Goal: Task Accomplishment & Management: Complete application form

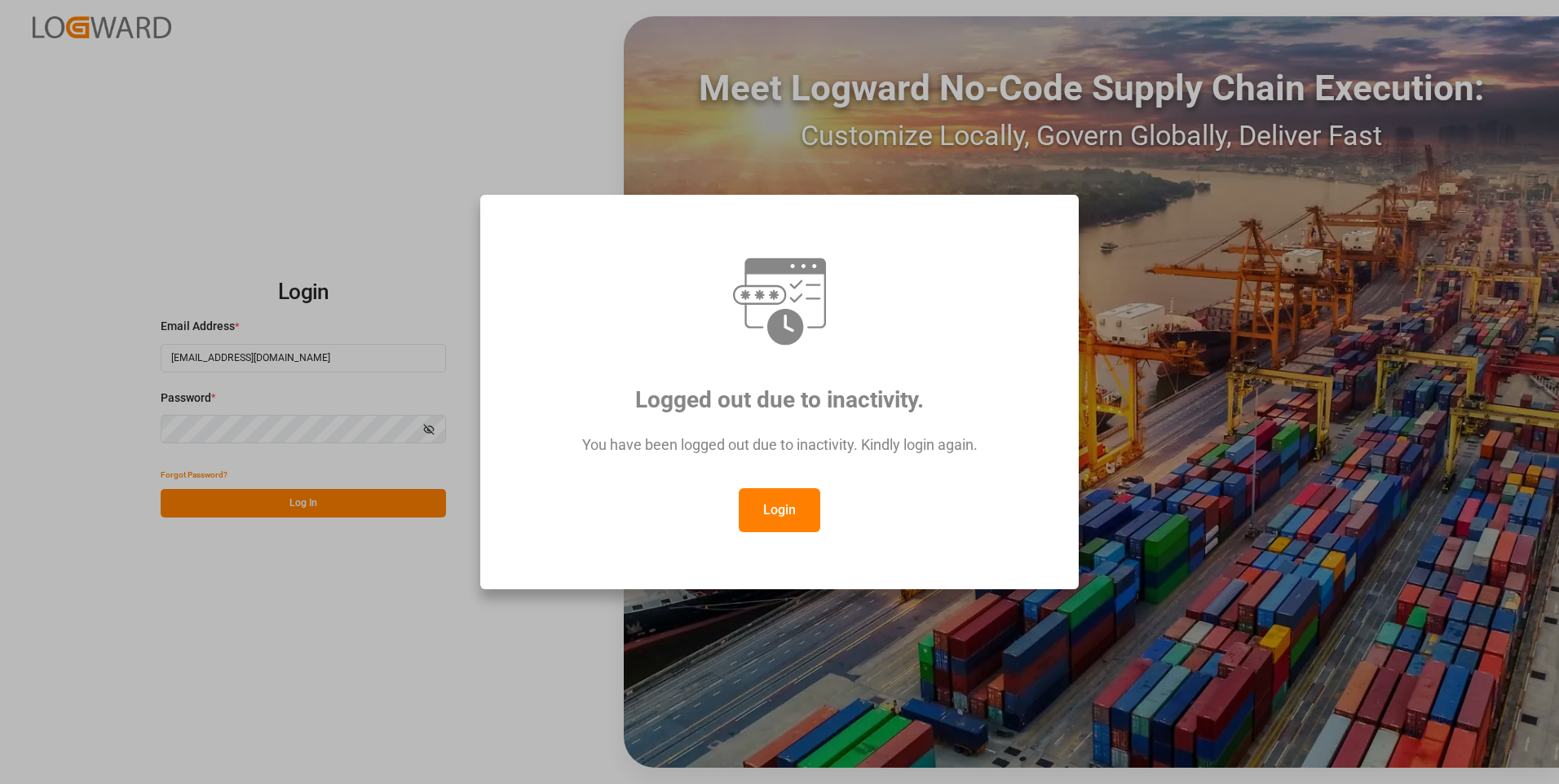
click at [783, 514] on button "Login" at bounding box center [780, 510] width 81 height 44
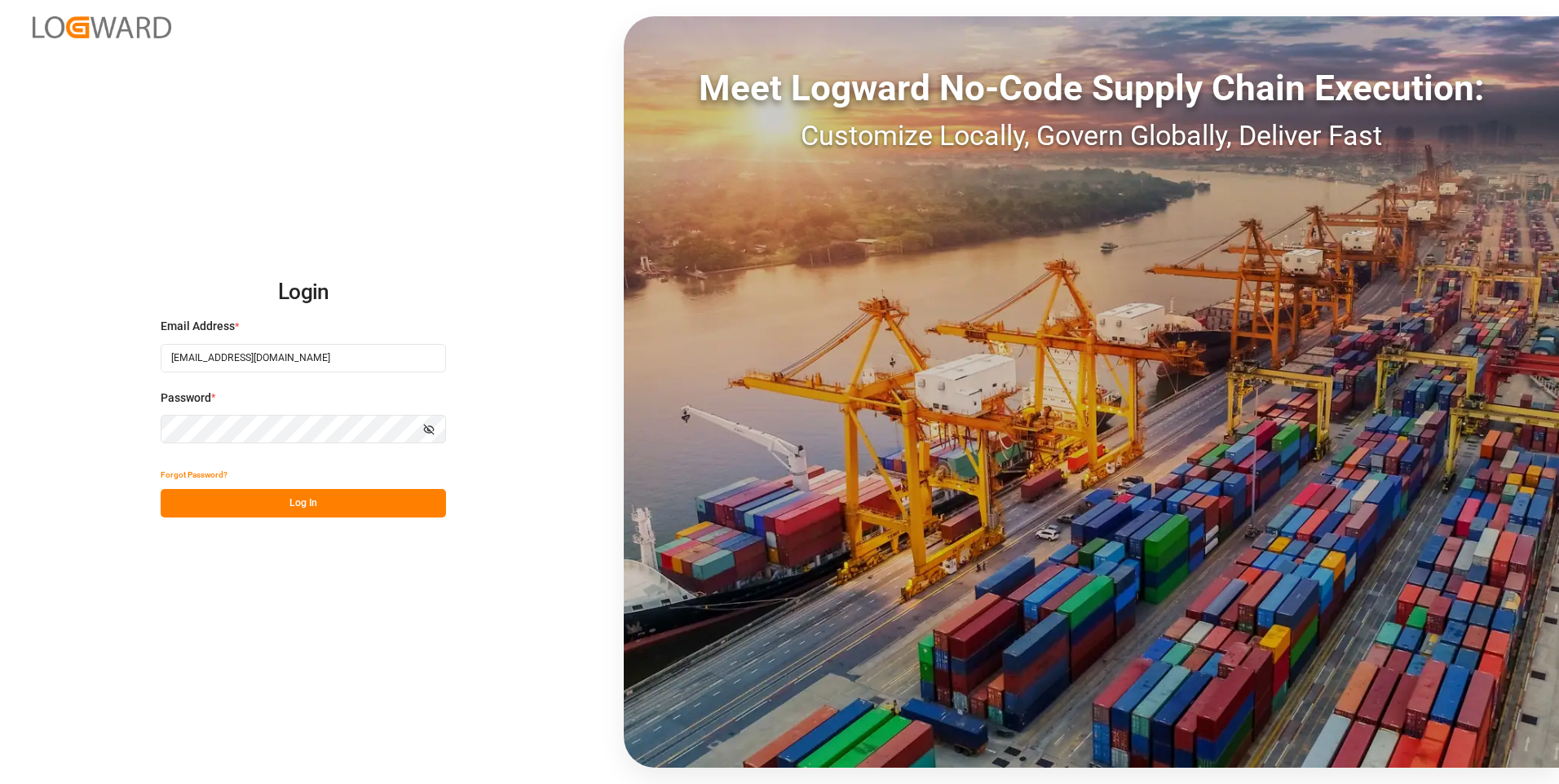
click at [296, 508] on button "Log In" at bounding box center [303, 503] width 285 height 29
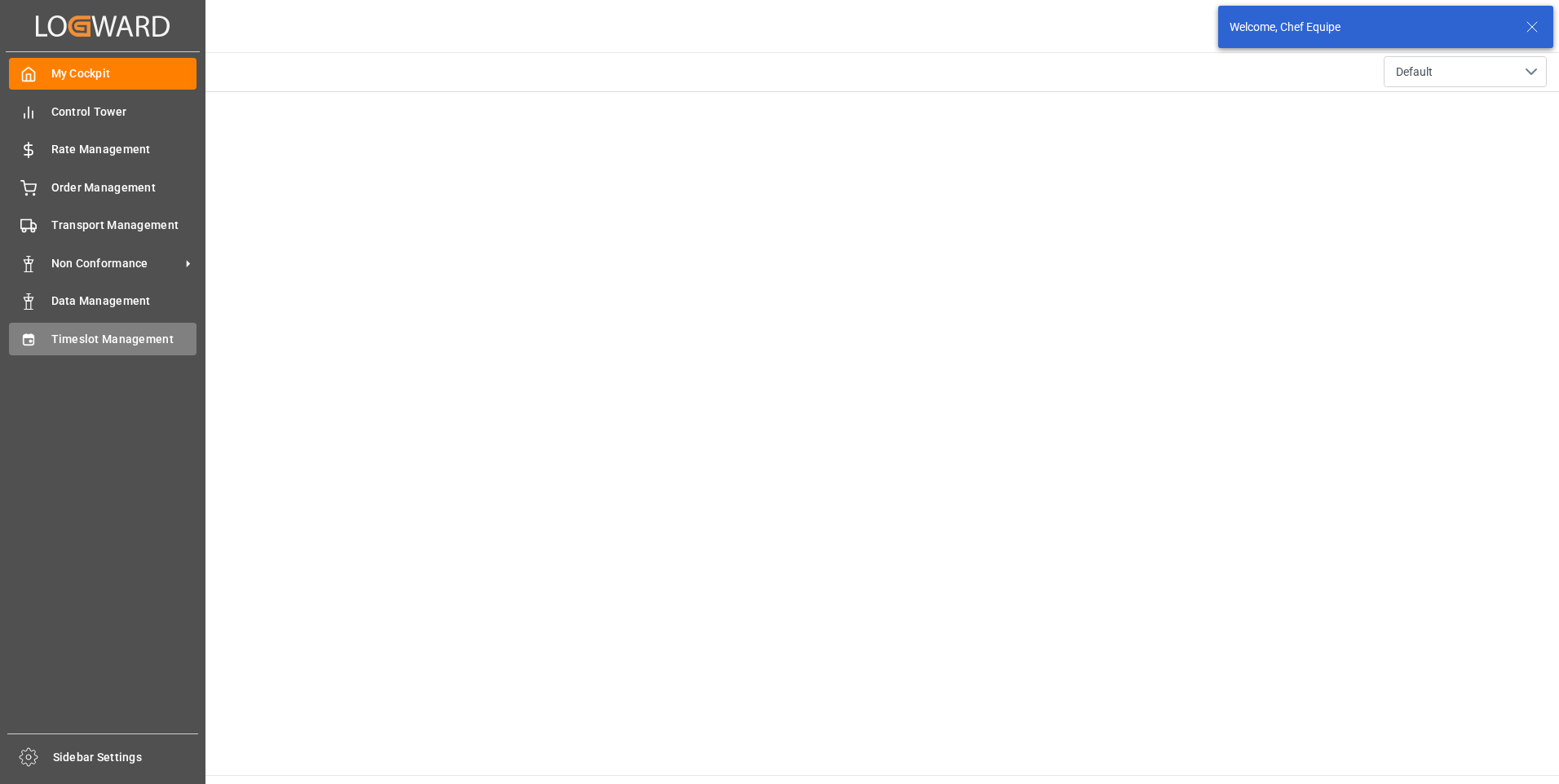
click at [126, 335] on span "Timeslot Management" at bounding box center [124, 339] width 146 height 17
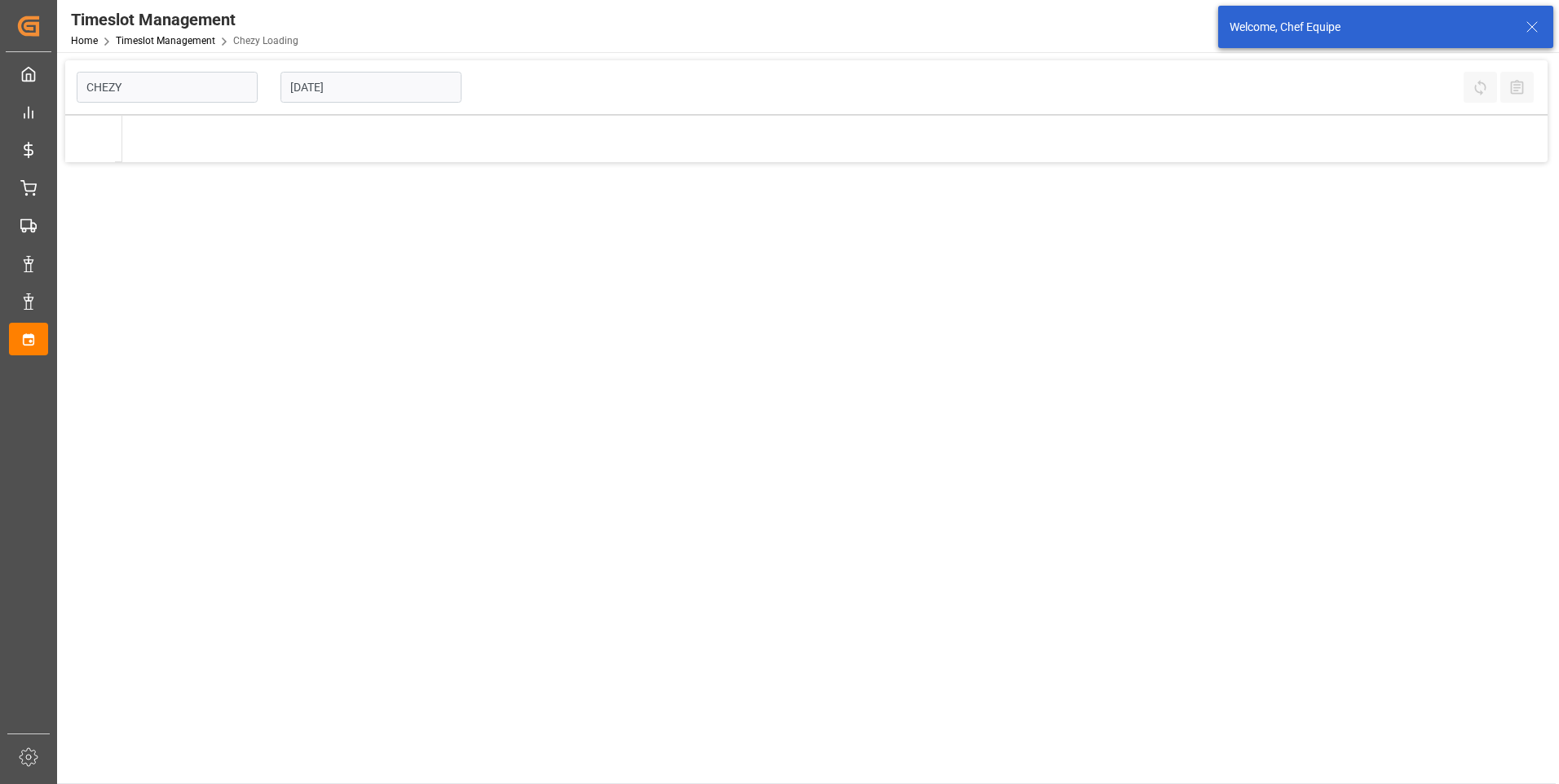
type input "Chezy Loading"
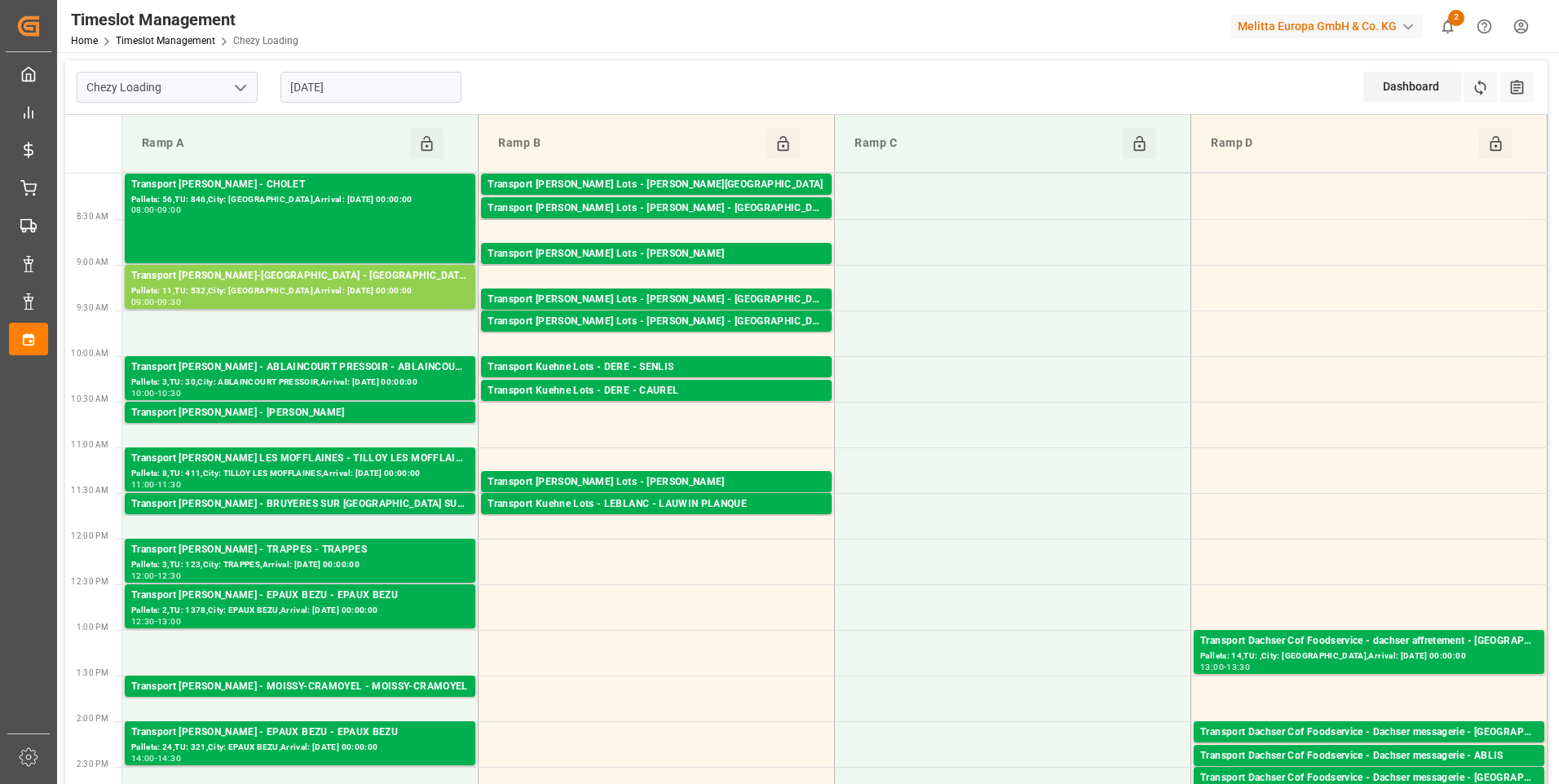
click at [375, 84] on input "[DATE]" at bounding box center [371, 87] width 181 height 31
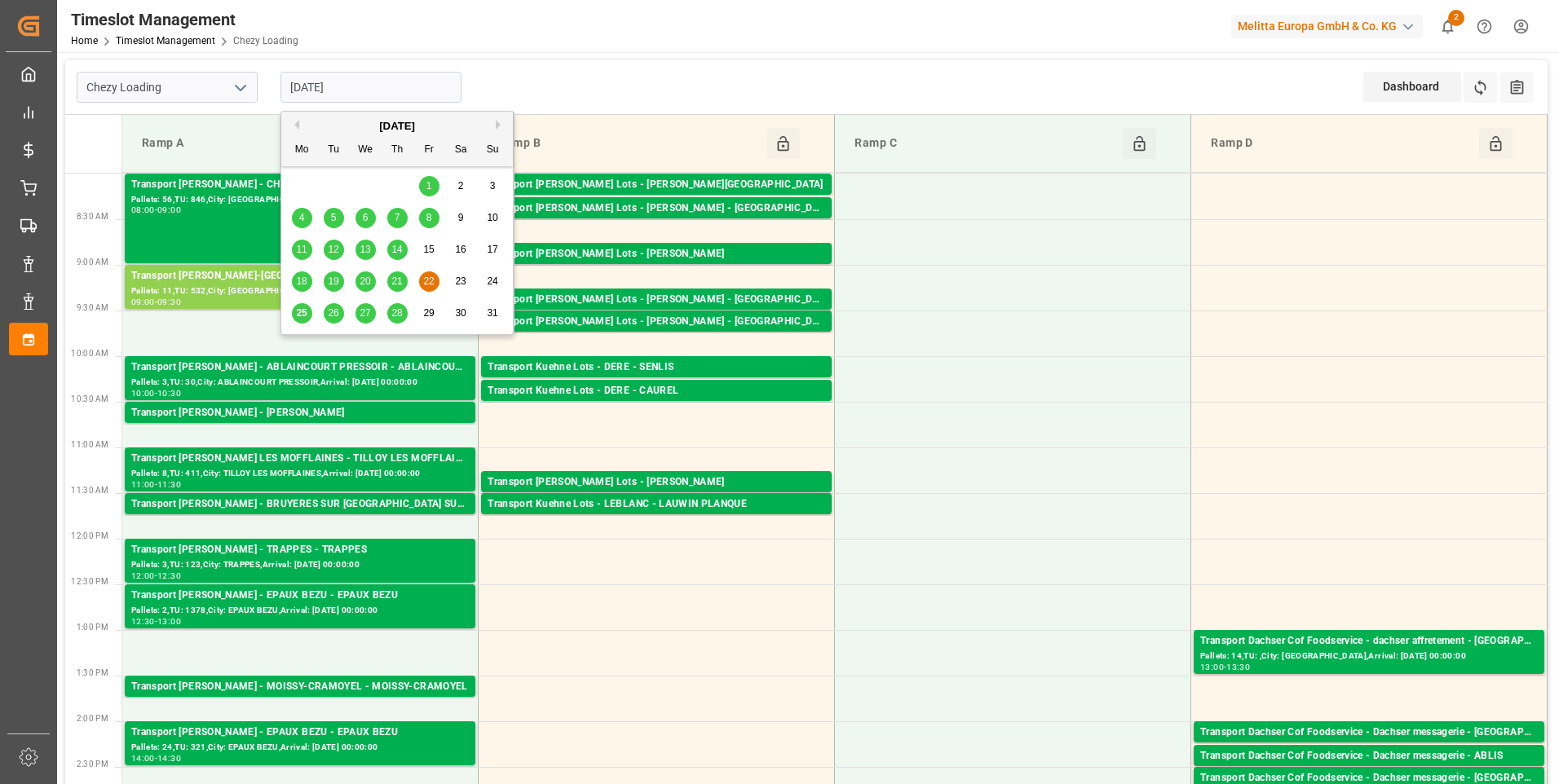
click at [303, 311] on span "25" at bounding box center [301, 313] width 11 height 12
type input "[DATE]"
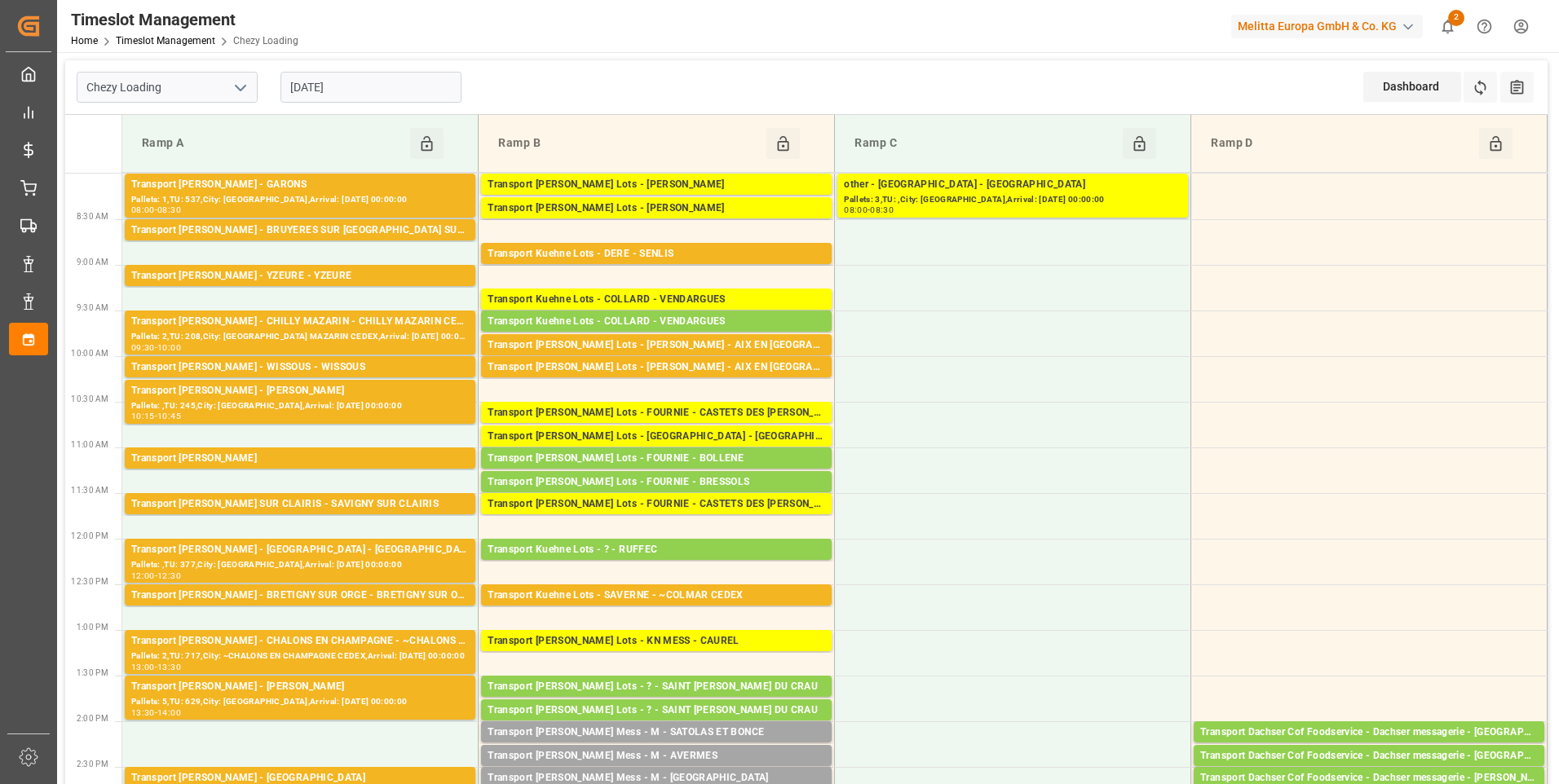
click at [248, 81] on icon "open menu" at bounding box center [241, 88] width 20 height 20
click at [150, 157] on div "Chezy Unloading" at bounding box center [167, 160] width 179 height 37
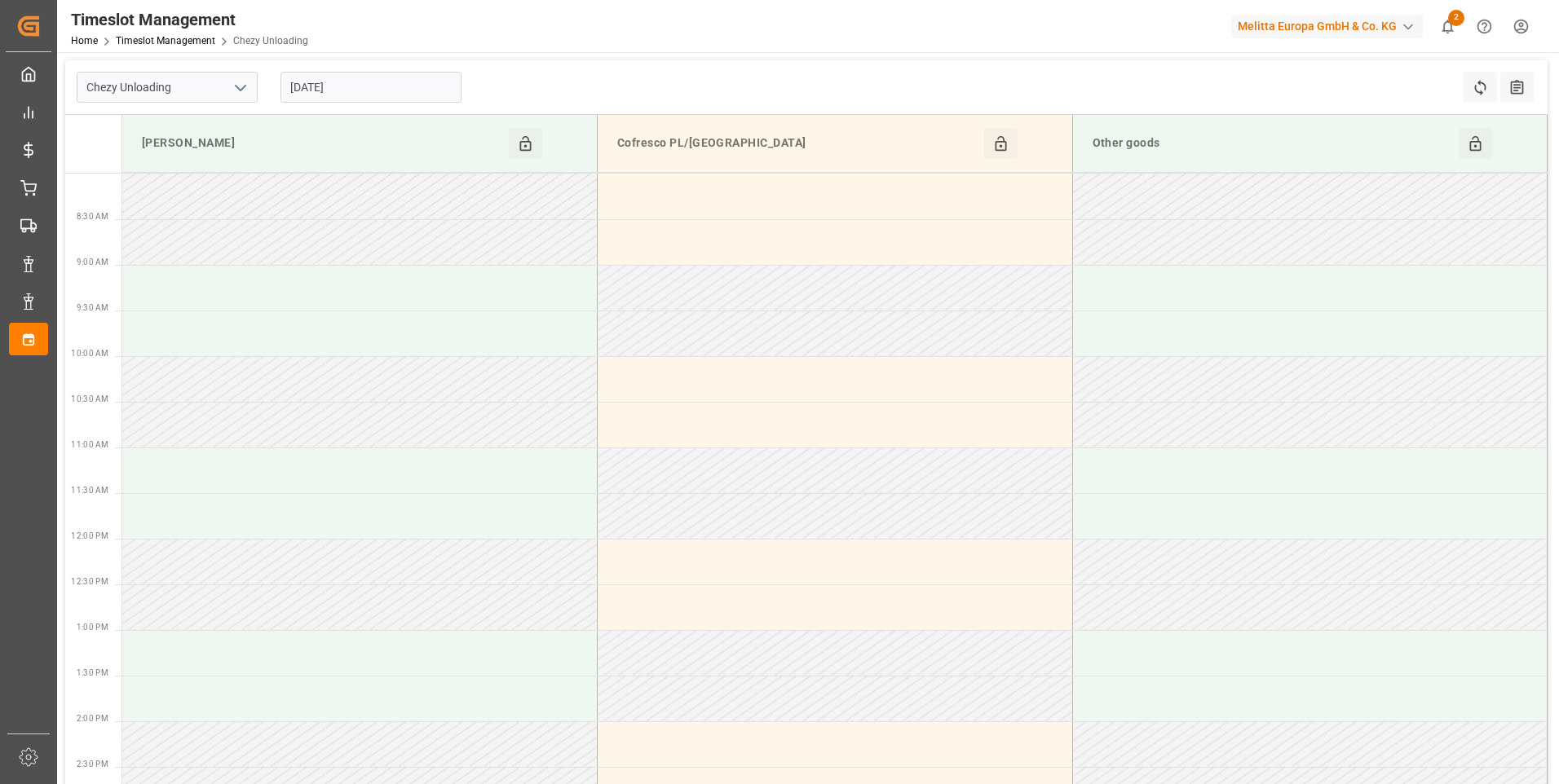
click at [246, 84] on icon "open menu" at bounding box center [241, 88] width 20 height 20
click at [155, 117] on div "Chezy Loading" at bounding box center [167, 123] width 179 height 37
type input "Chezy Loading"
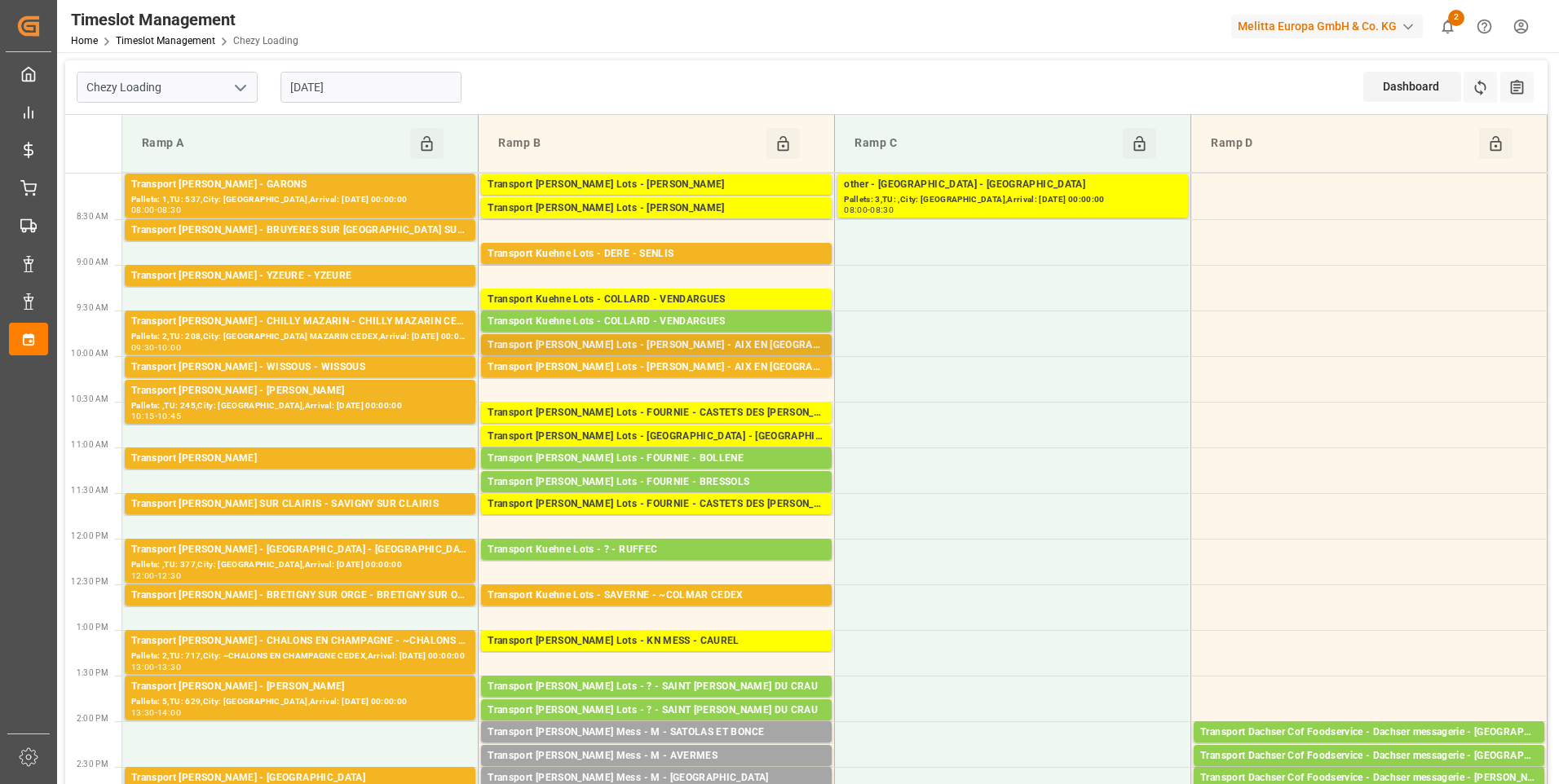
click at [702, 349] on div "Transport [PERSON_NAME] Lots - [PERSON_NAME] - AIX EN [GEOGRAPHIC_DATA]" at bounding box center [656, 346] width 338 height 16
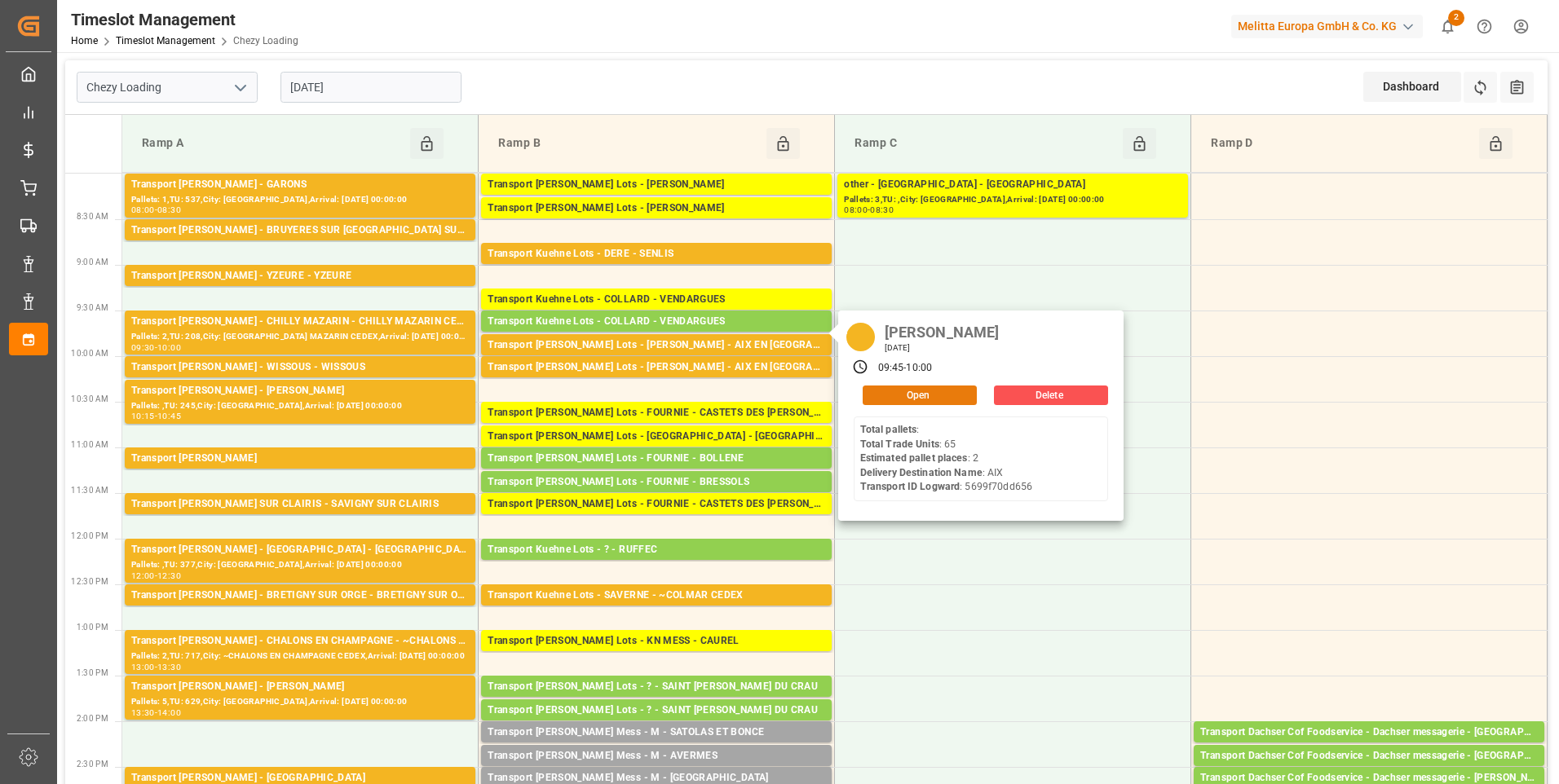
click at [892, 390] on button "Open" at bounding box center [919, 395] width 114 height 20
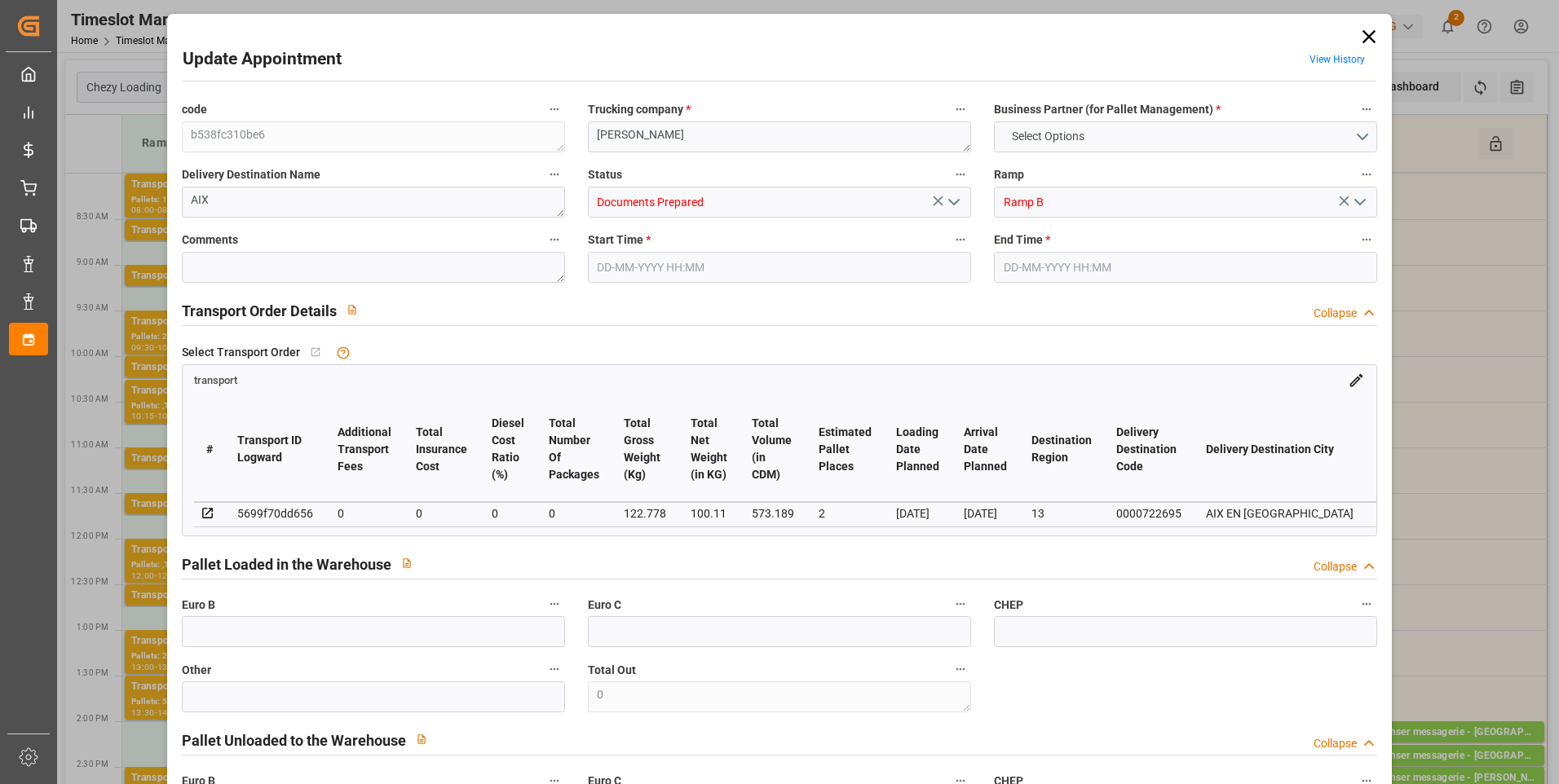
type input "2"
type input "0"
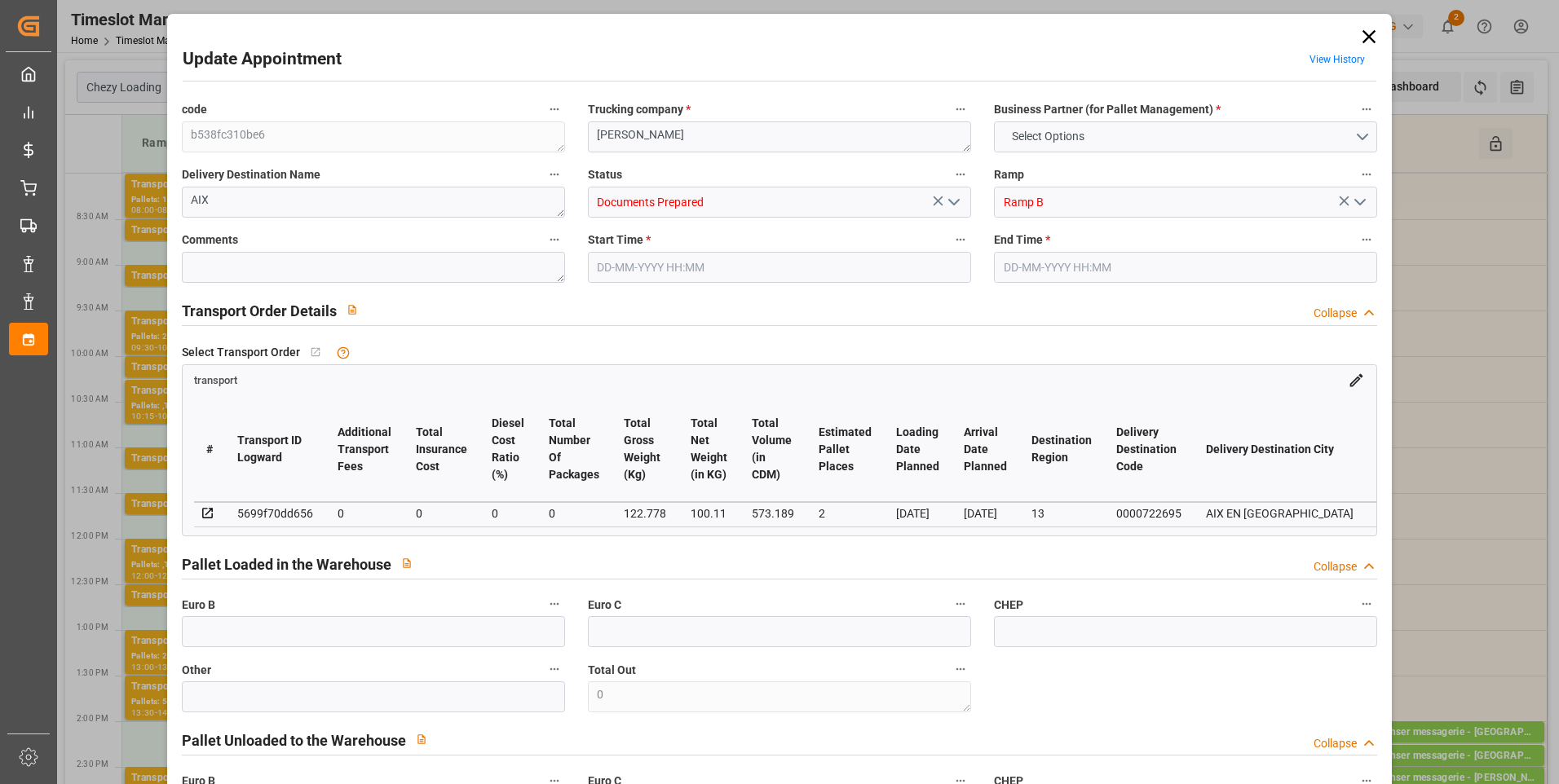
type input "0"
type input "100.11"
type input "352.778"
type input "573.189"
type input "13"
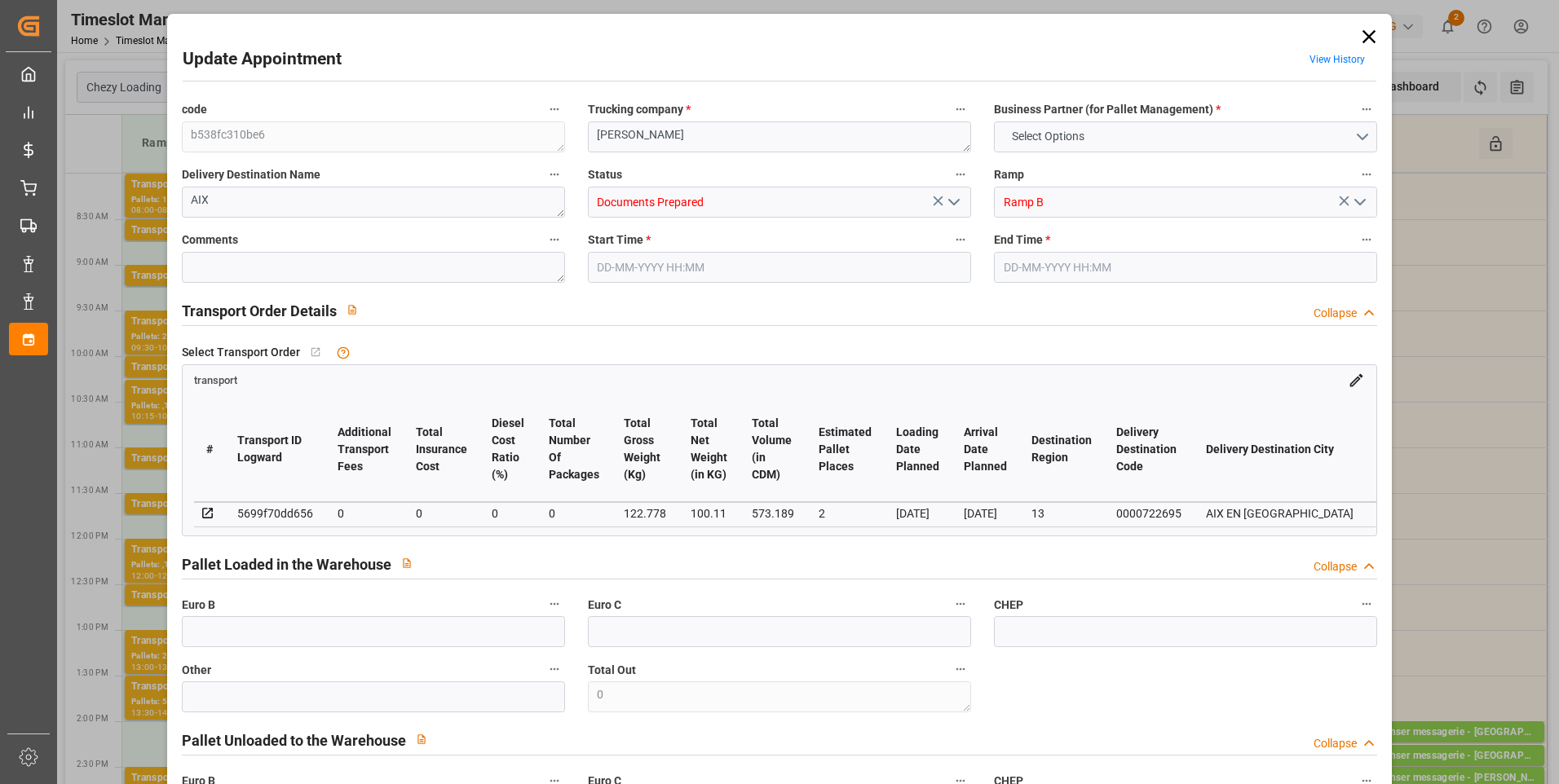
type input "0"
type input "65"
type input "10"
type input "101"
type input "122.778"
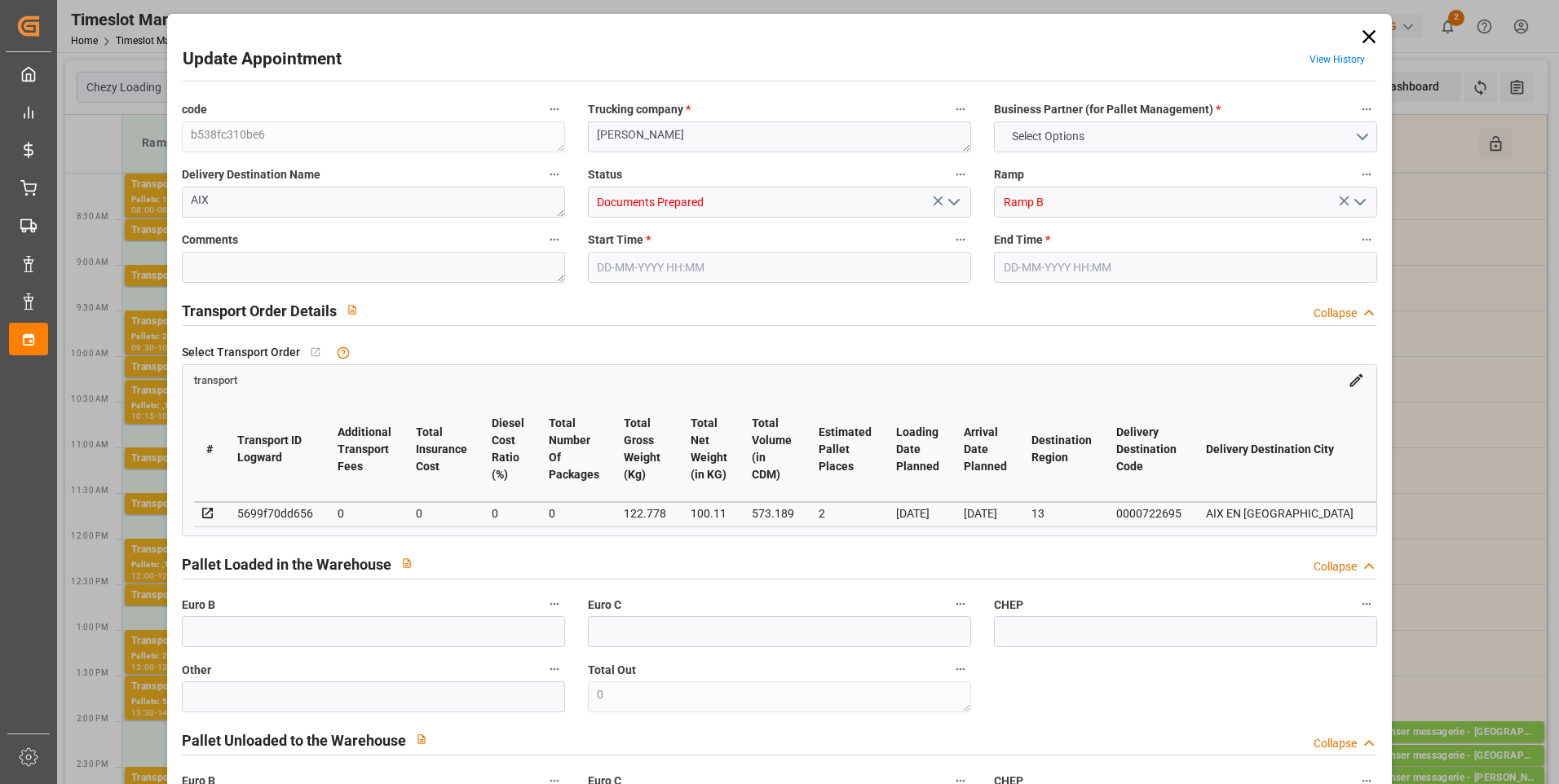
type input "0"
type input "4710.8598"
type input "0"
type input "21"
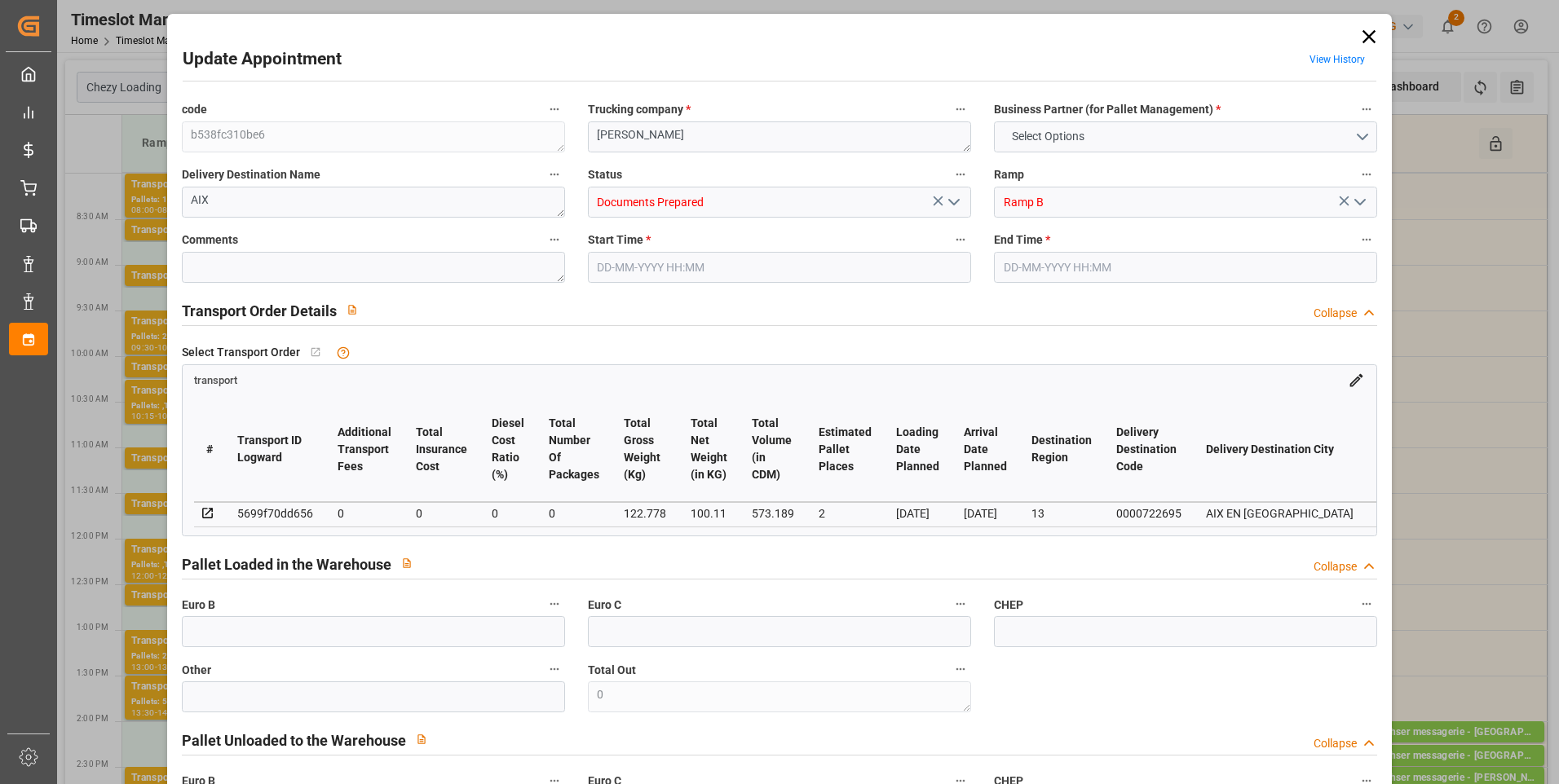
type input "35"
type input "[DATE] 09:45"
type input "[DATE] 10:00"
type input "[DATE] 12:53"
type input "[DATE] 11:59"
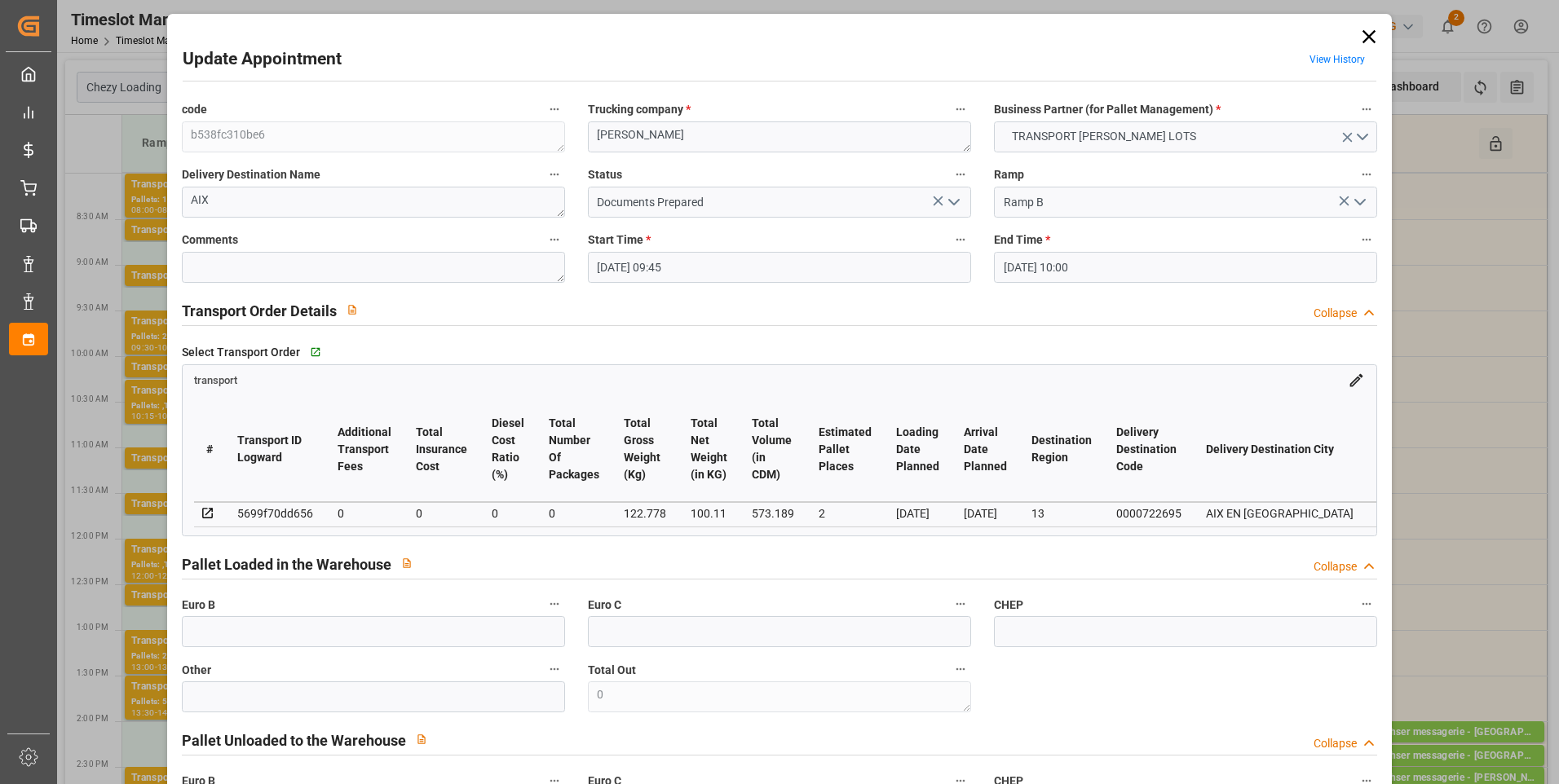
type input "[DATE]"
click at [954, 197] on icon "open menu" at bounding box center [955, 202] width 20 height 20
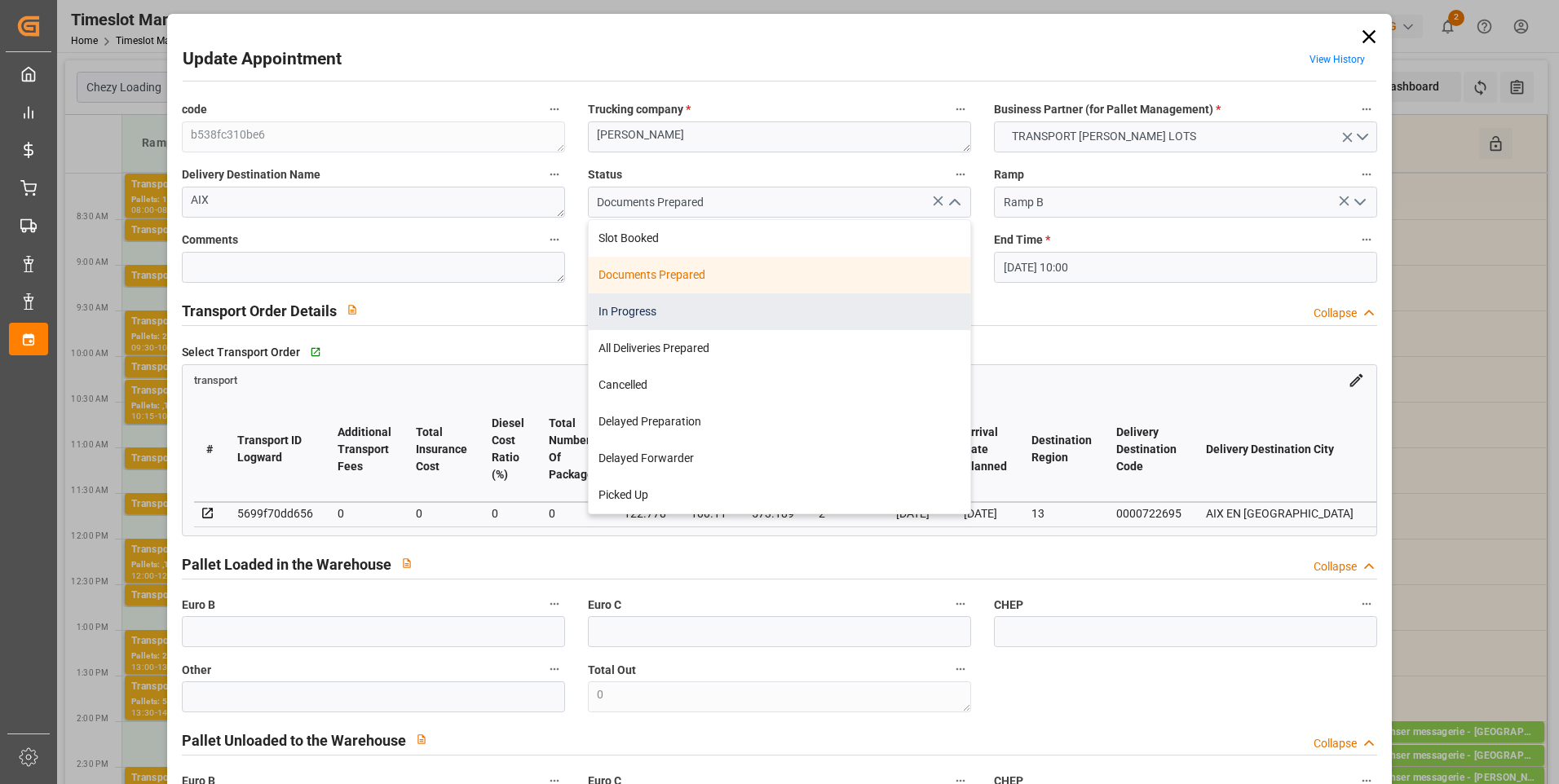
click at [645, 309] on div "In Progress" at bounding box center [780, 311] width 382 height 37
type input "In Progress"
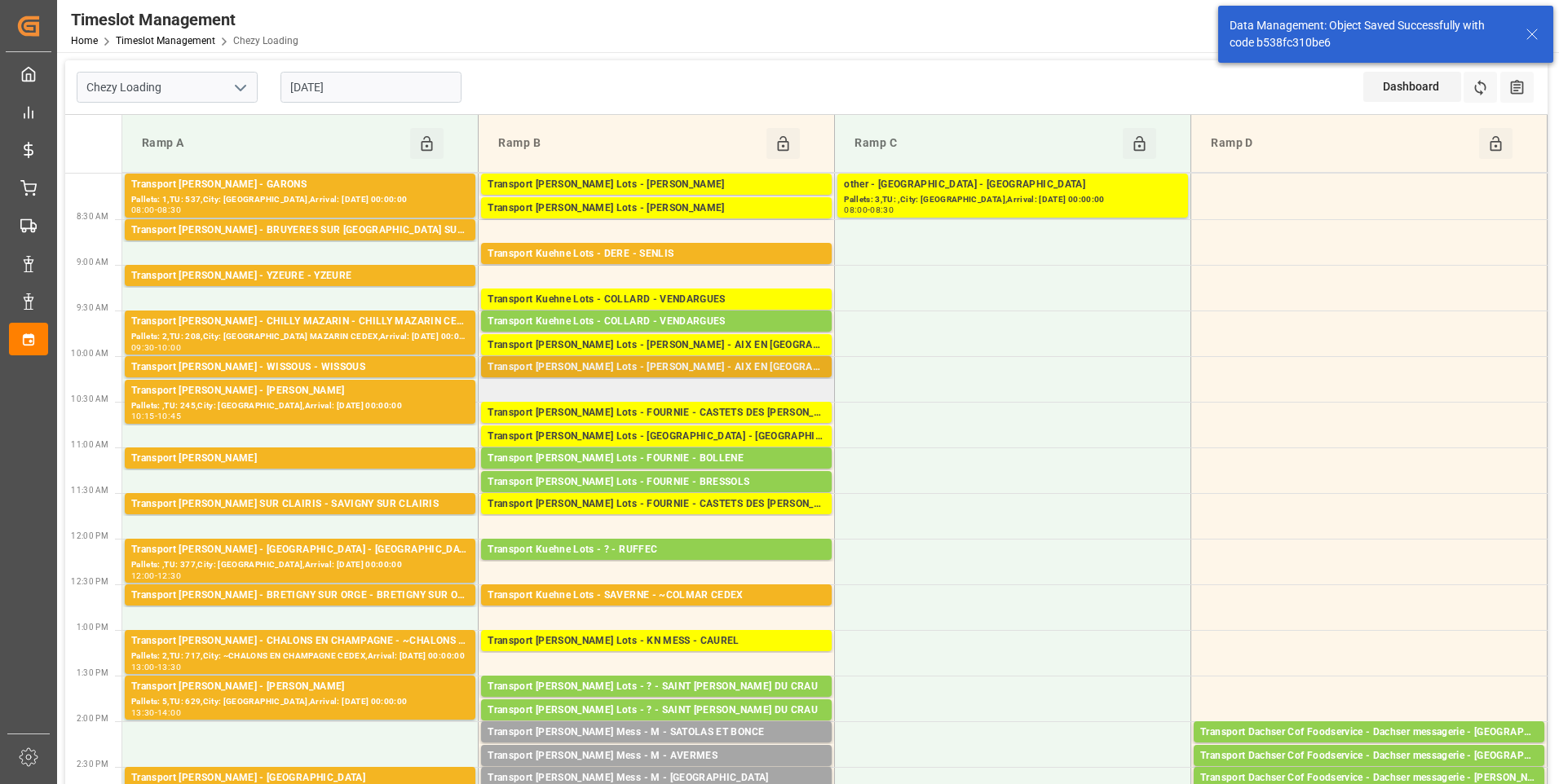
click at [710, 370] on div "Transport [PERSON_NAME] Lots - [PERSON_NAME] - AIX EN [GEOGRAPHIC_DATA]" at bounding box center [656, 367] width 338 height 16
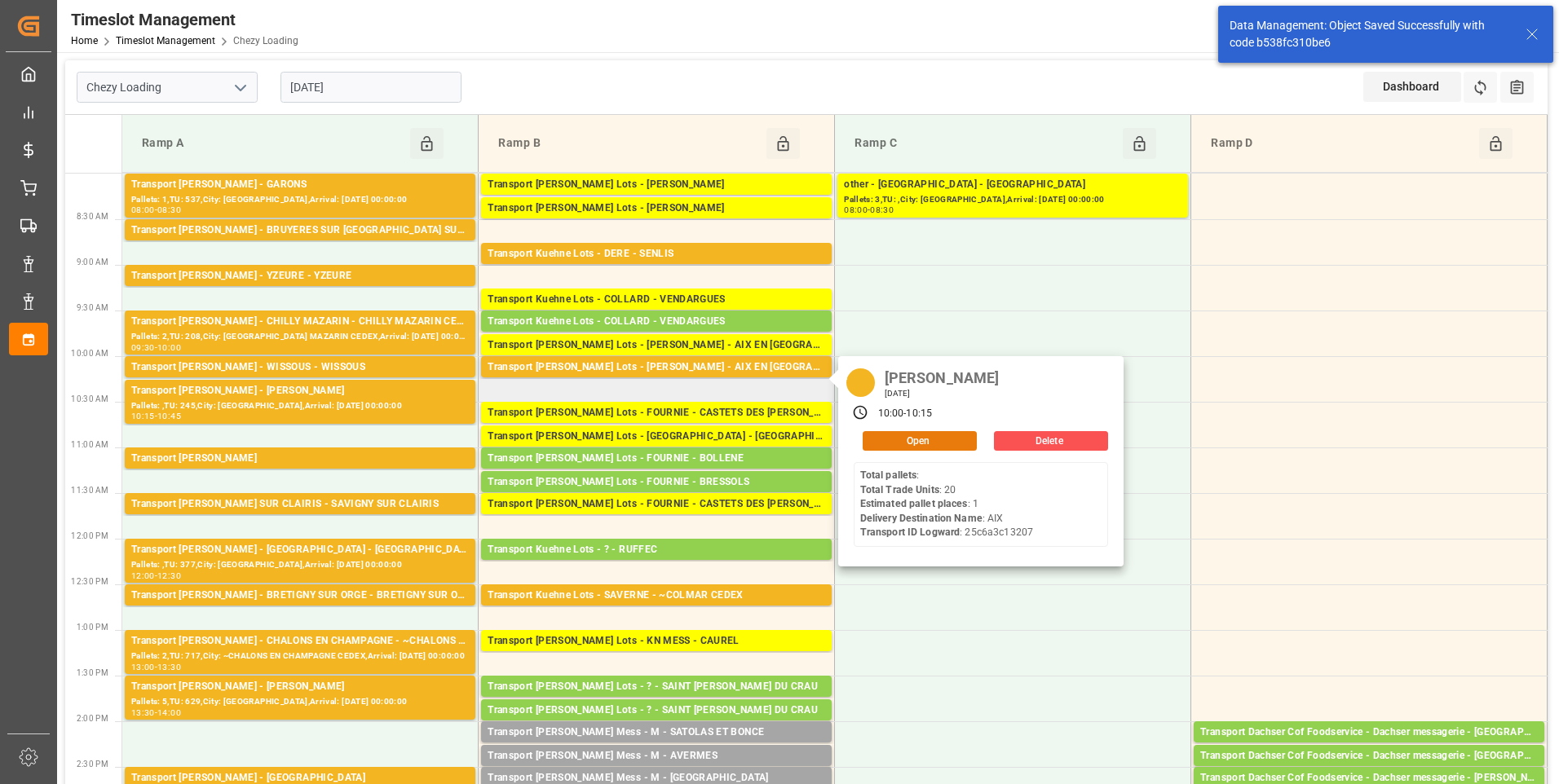
click at [904, 440] on button "Open" at bounding box center [919, 441] width 114 height 20
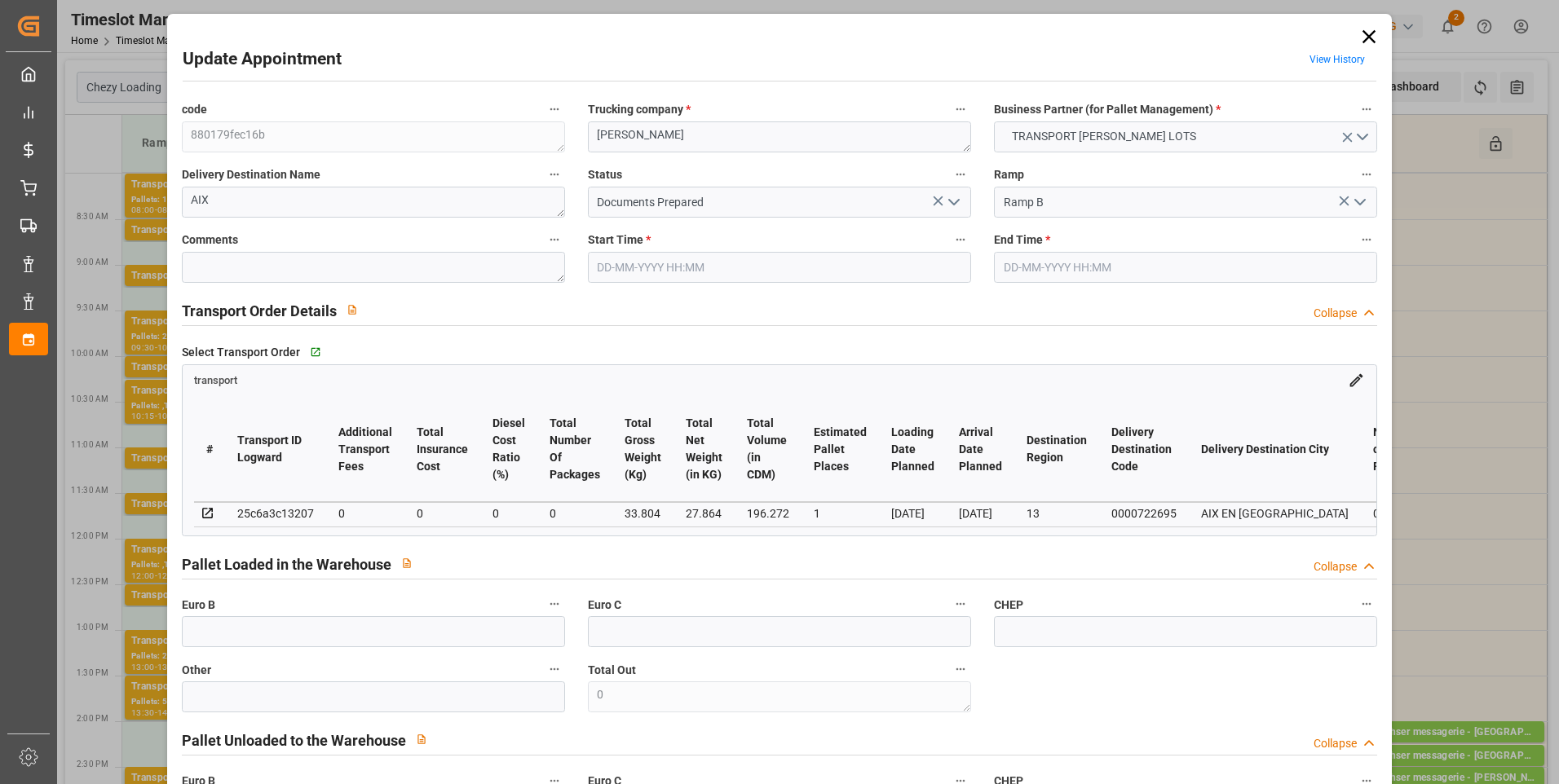
type input "1"
type input "0"
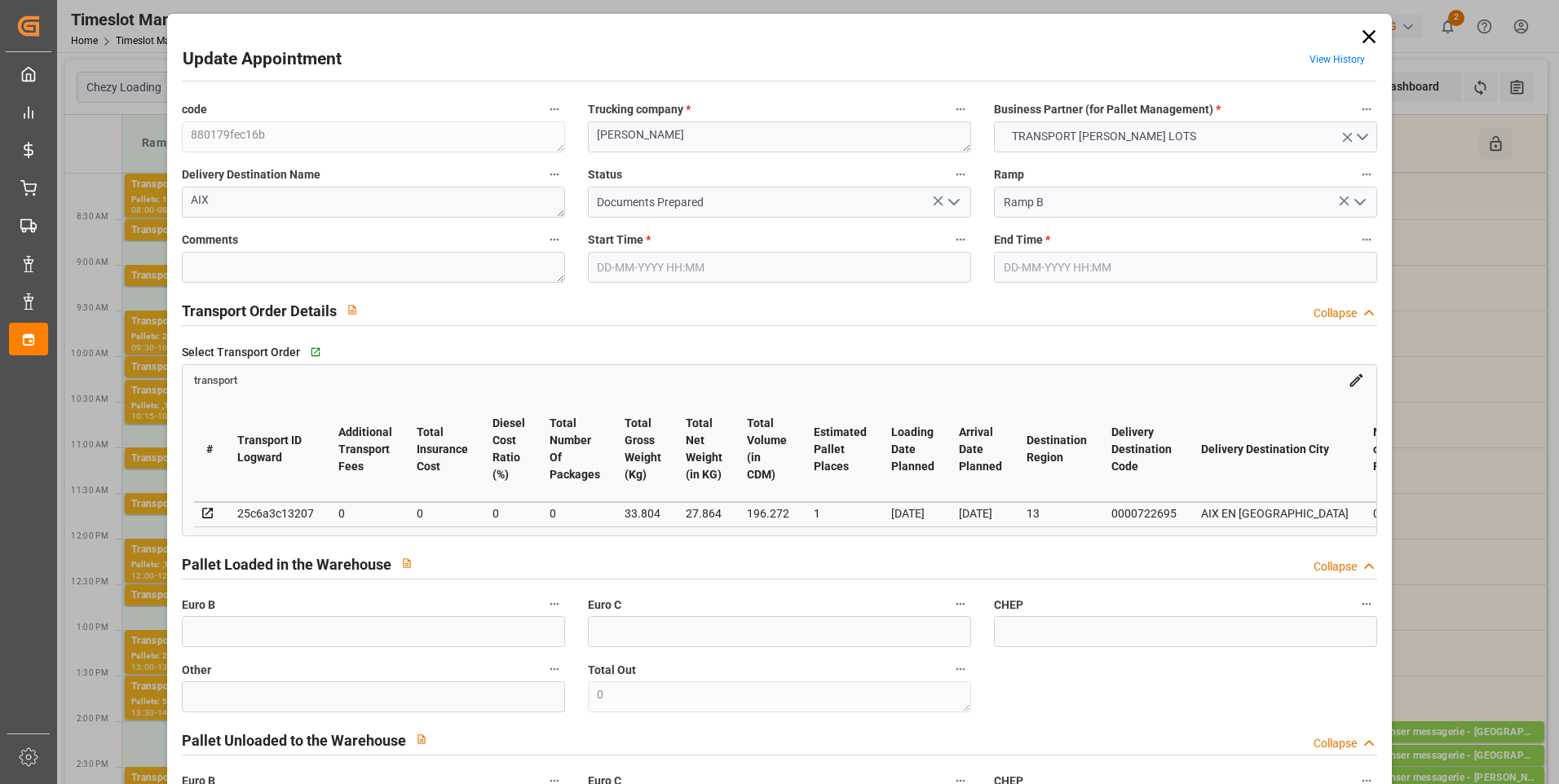
type input "0"
type input "27.864"
type input "78.04"
type input "196.272"
type input "13"
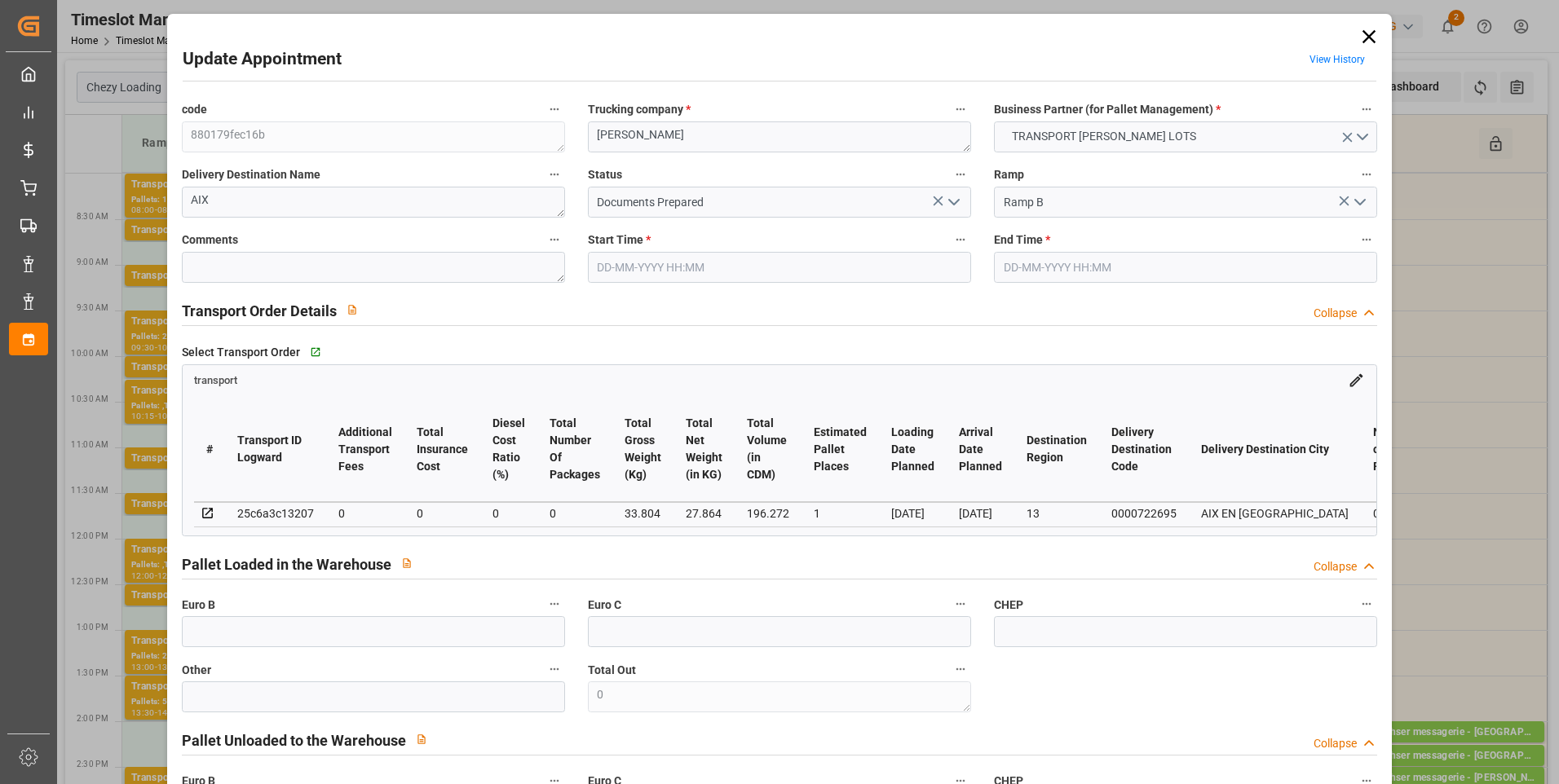
type input "0"
type input "20"
type input "2"
type input "101"
type input "33.804"
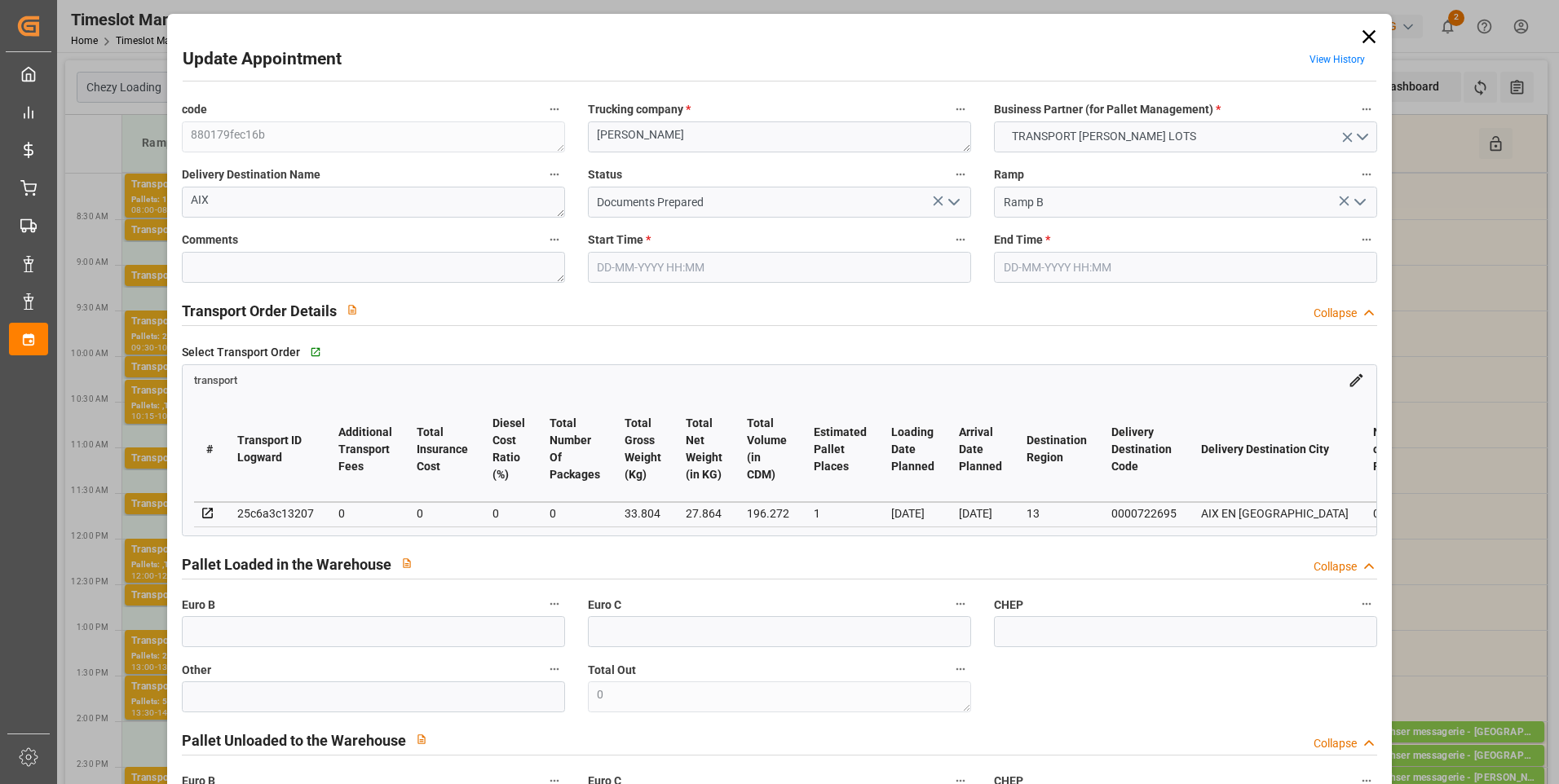
type input "0"
type input "4710.8598"
type input "0"
type input "21"
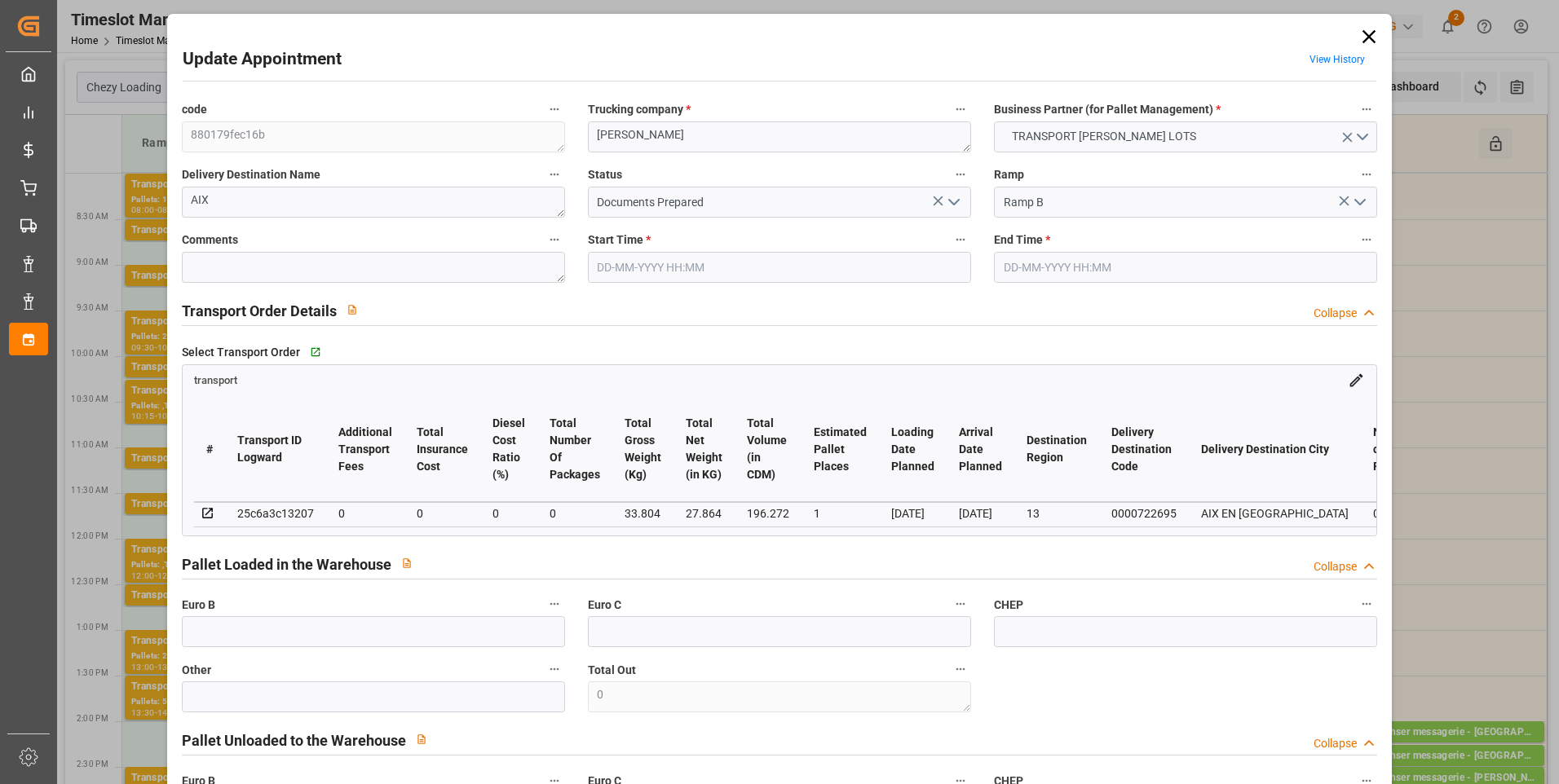
type input "35"
type input "[DATE] 10:00"
type input "[DATE] 10:15"
type input "[DATE] 12:54"
type input "[DATE] 12:00"
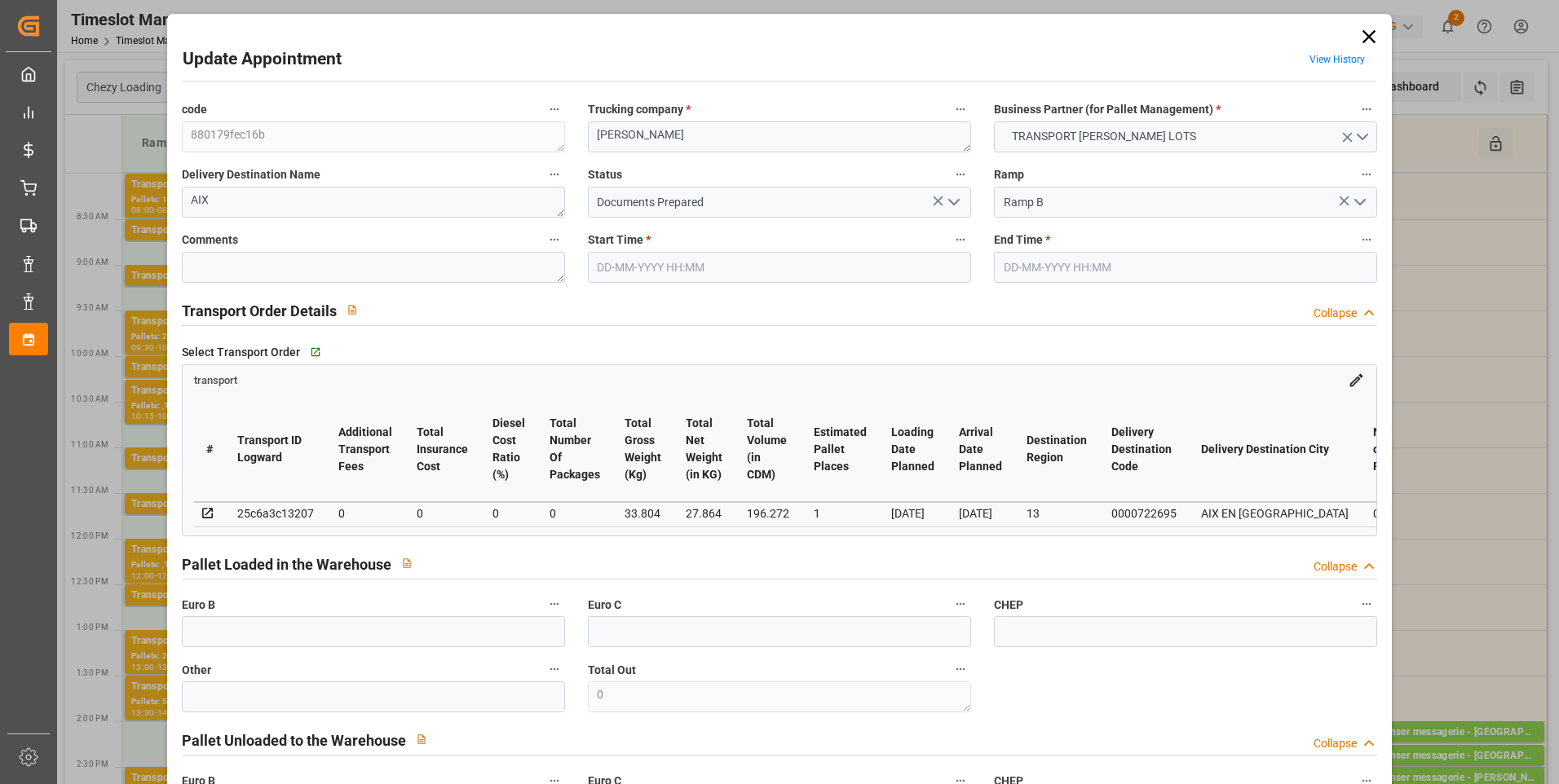
type input "[DATE]"
click at [955, 202] on icon "open menu" at bounding box center [955, 202] width 20 height 20
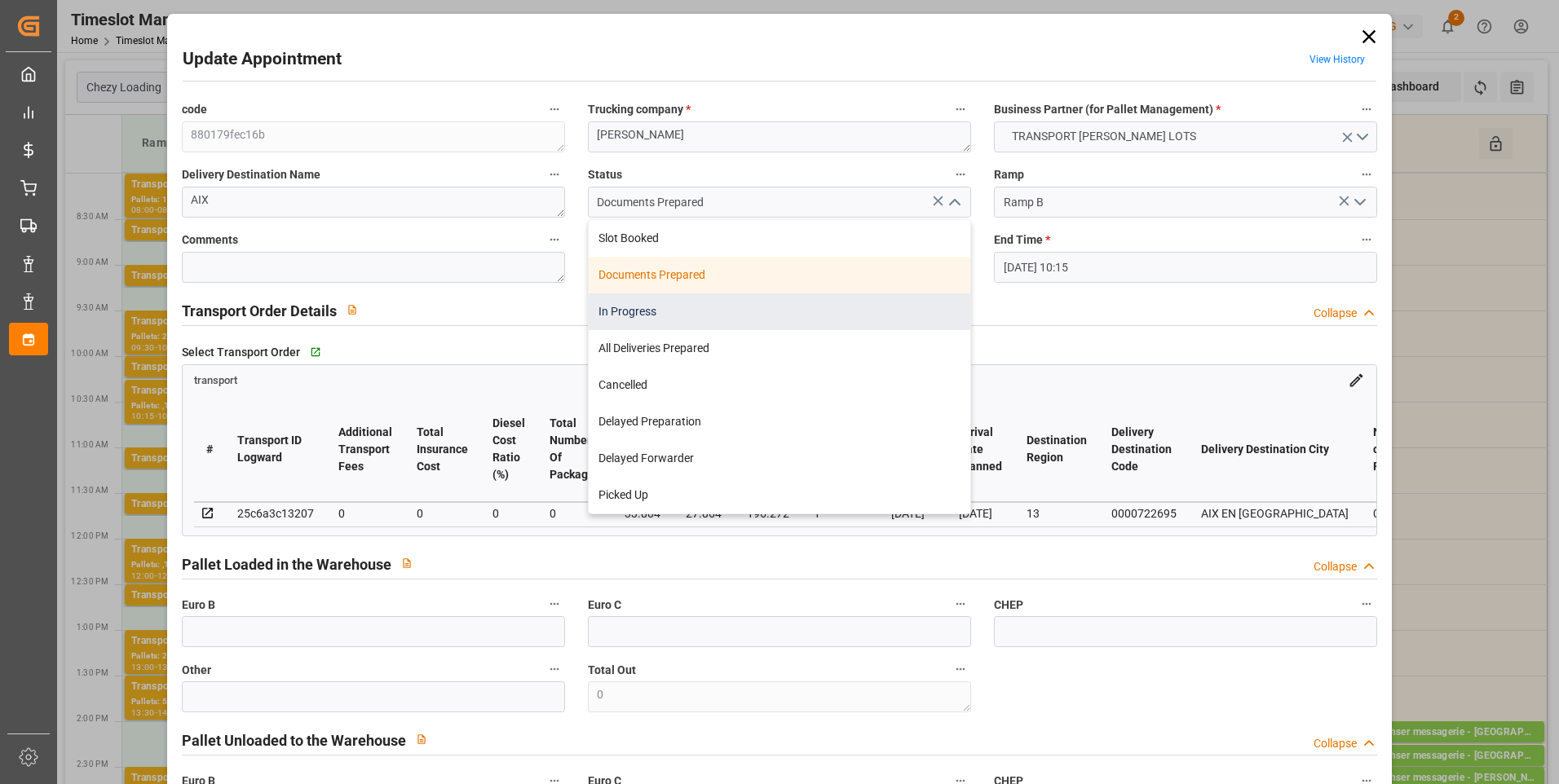
click at [634, 315] on div "In Progress" at bounding box center [780, 311] width 382 height 37
type input "In Progress"
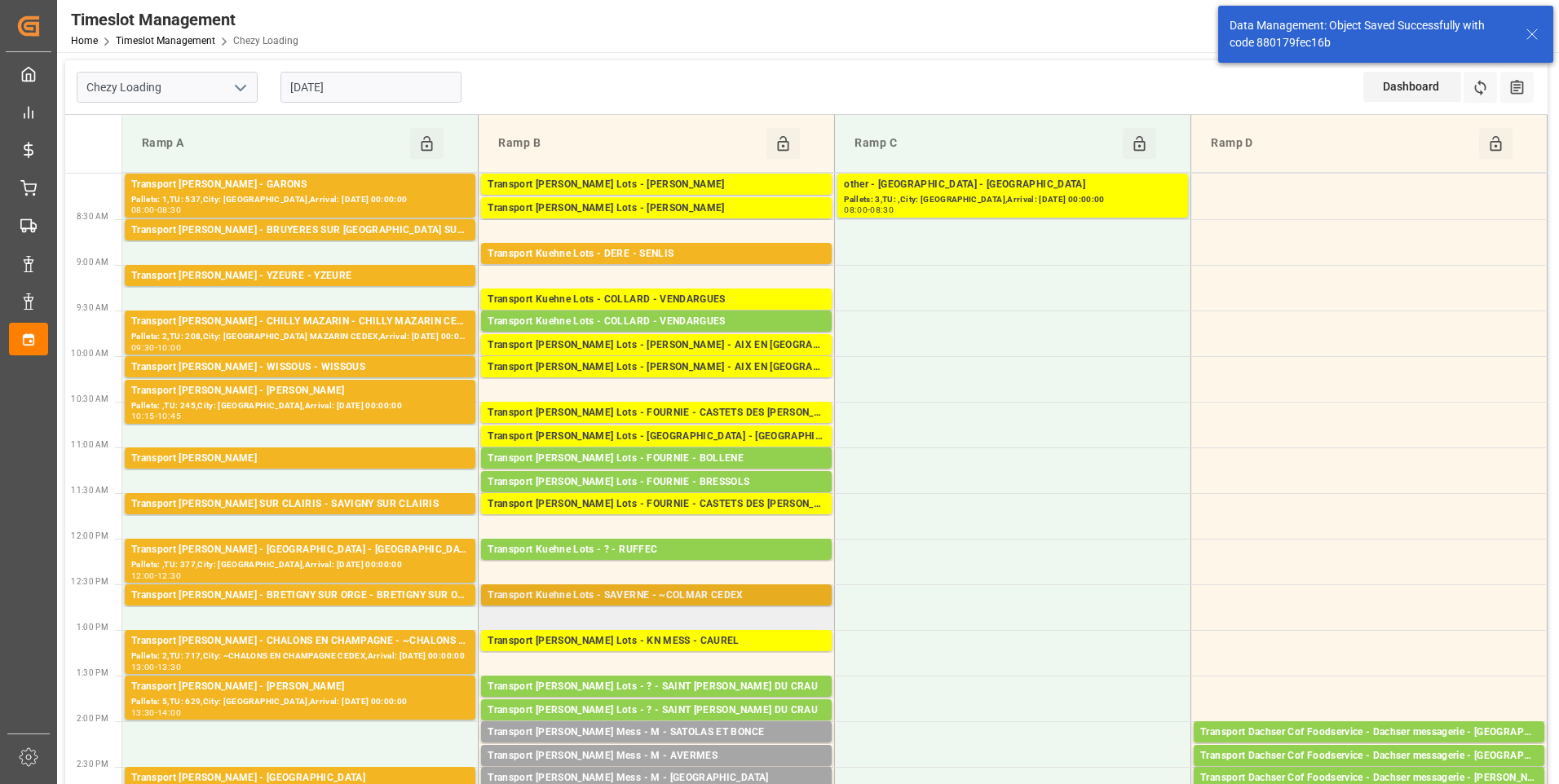
click at [693, 596] on div "Transport Kuehne Lots - SAVERNE - ~COLMAR CEDEX" at bounding box center [656, 596] width 338 height 16
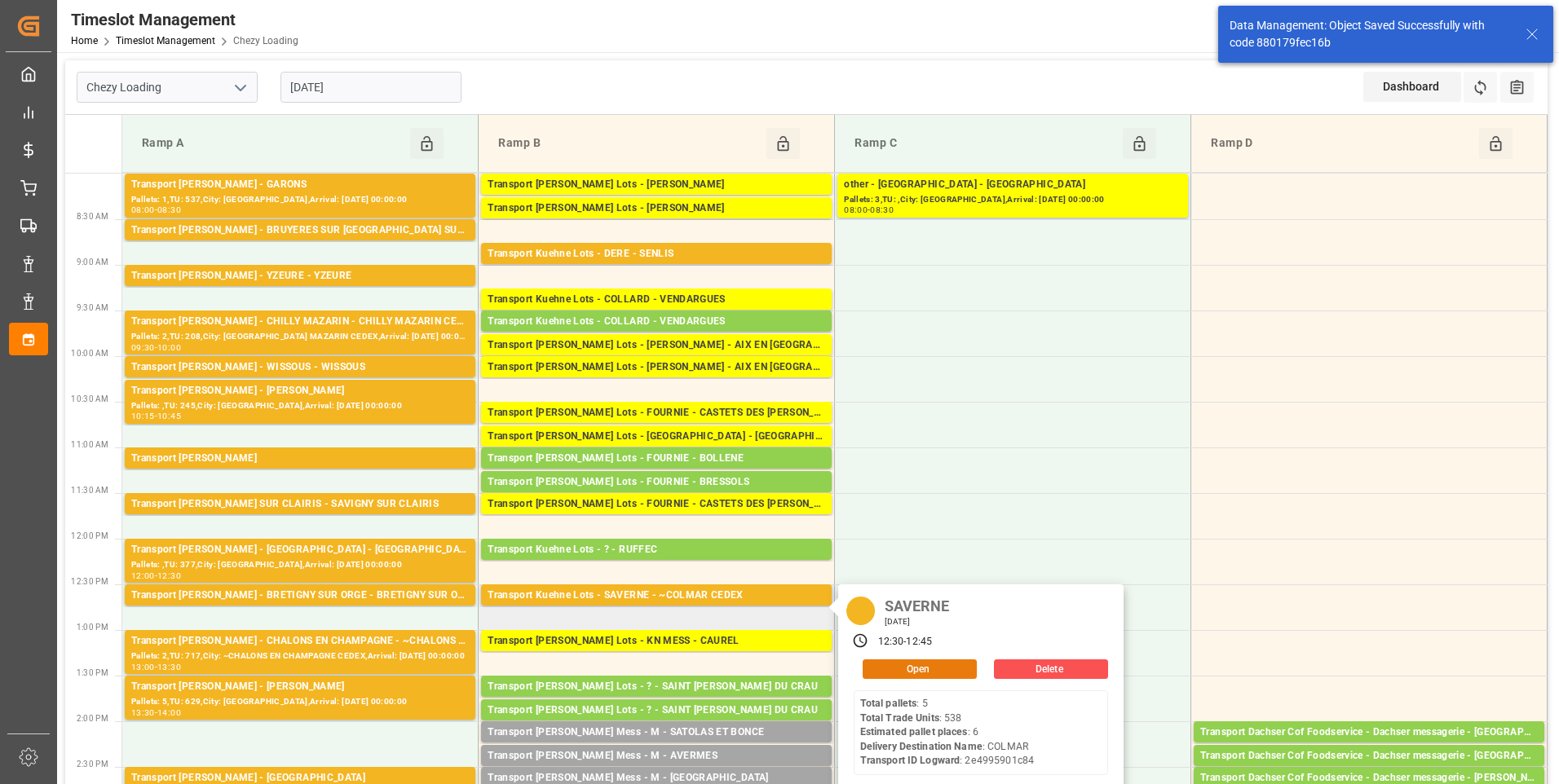
click at [922, 674] on button "Open" at bounding box center [919, 669] width 114 height 20
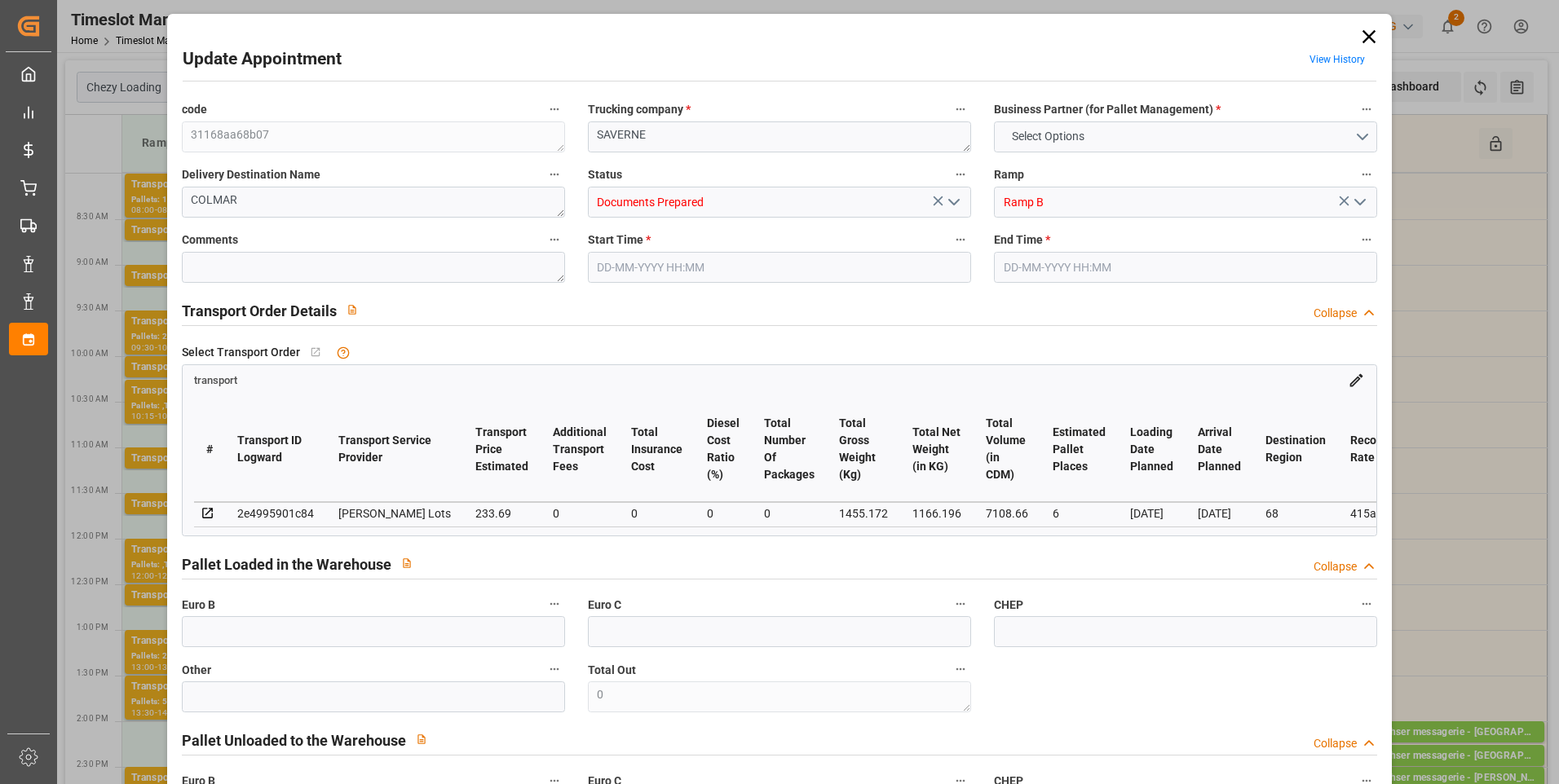
type input "6"
type input "233.69"
type input "0"
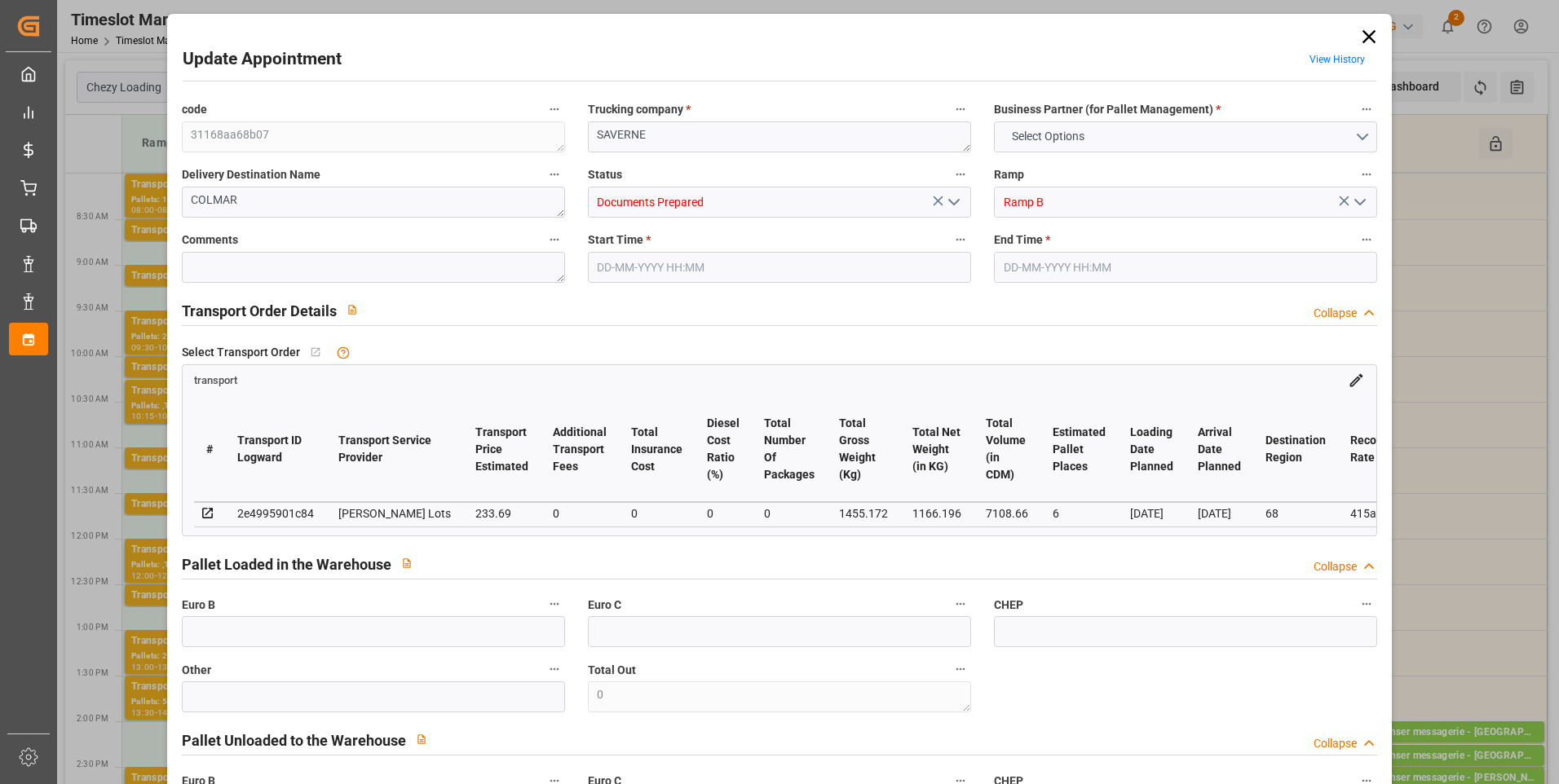
type input "233.69"
type input "0"
type input "1166.196"
type input "1849.988"
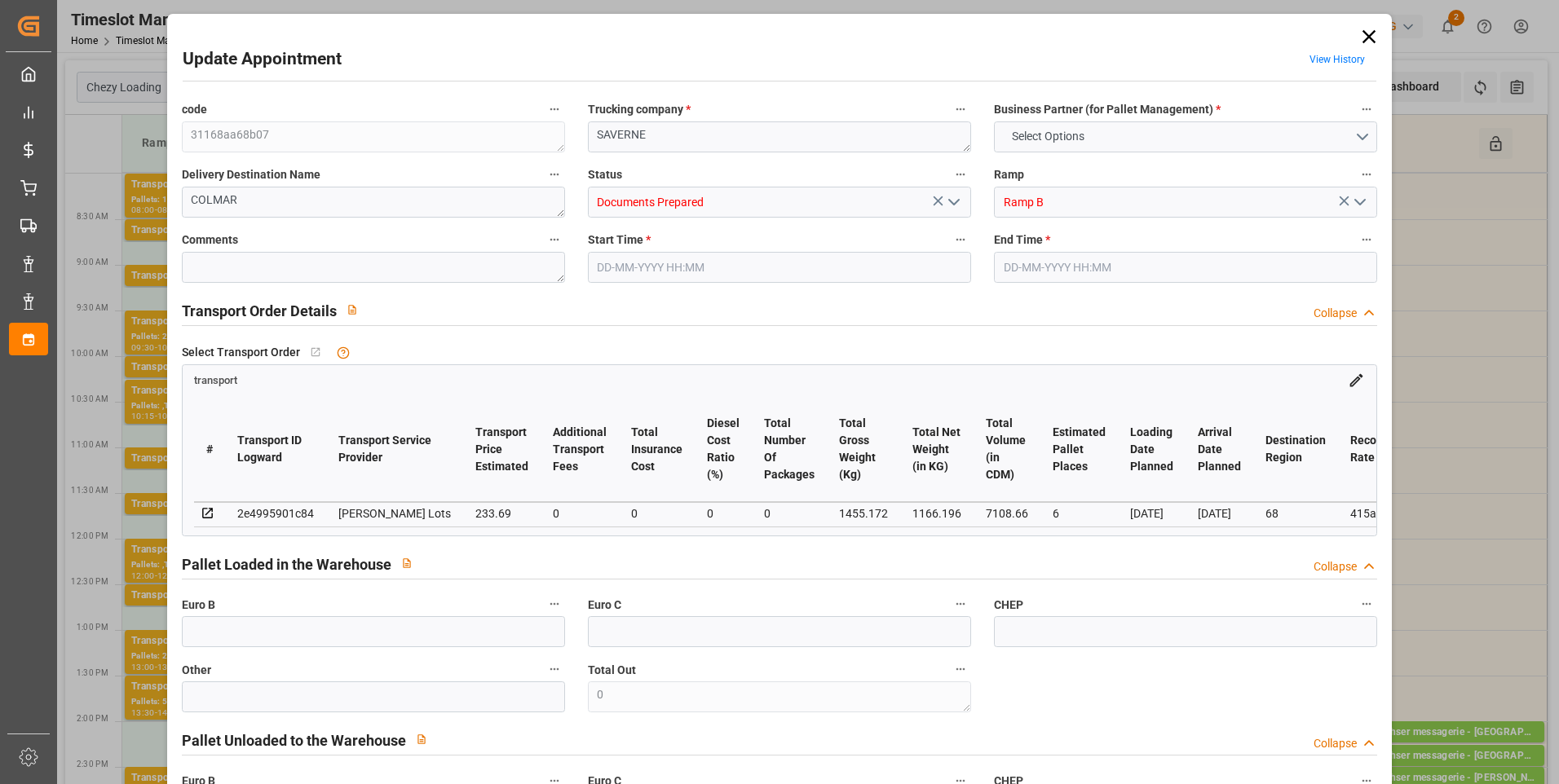
type input "7108.66"
type input "68"
type input "5"
type input "538"
type input "15"
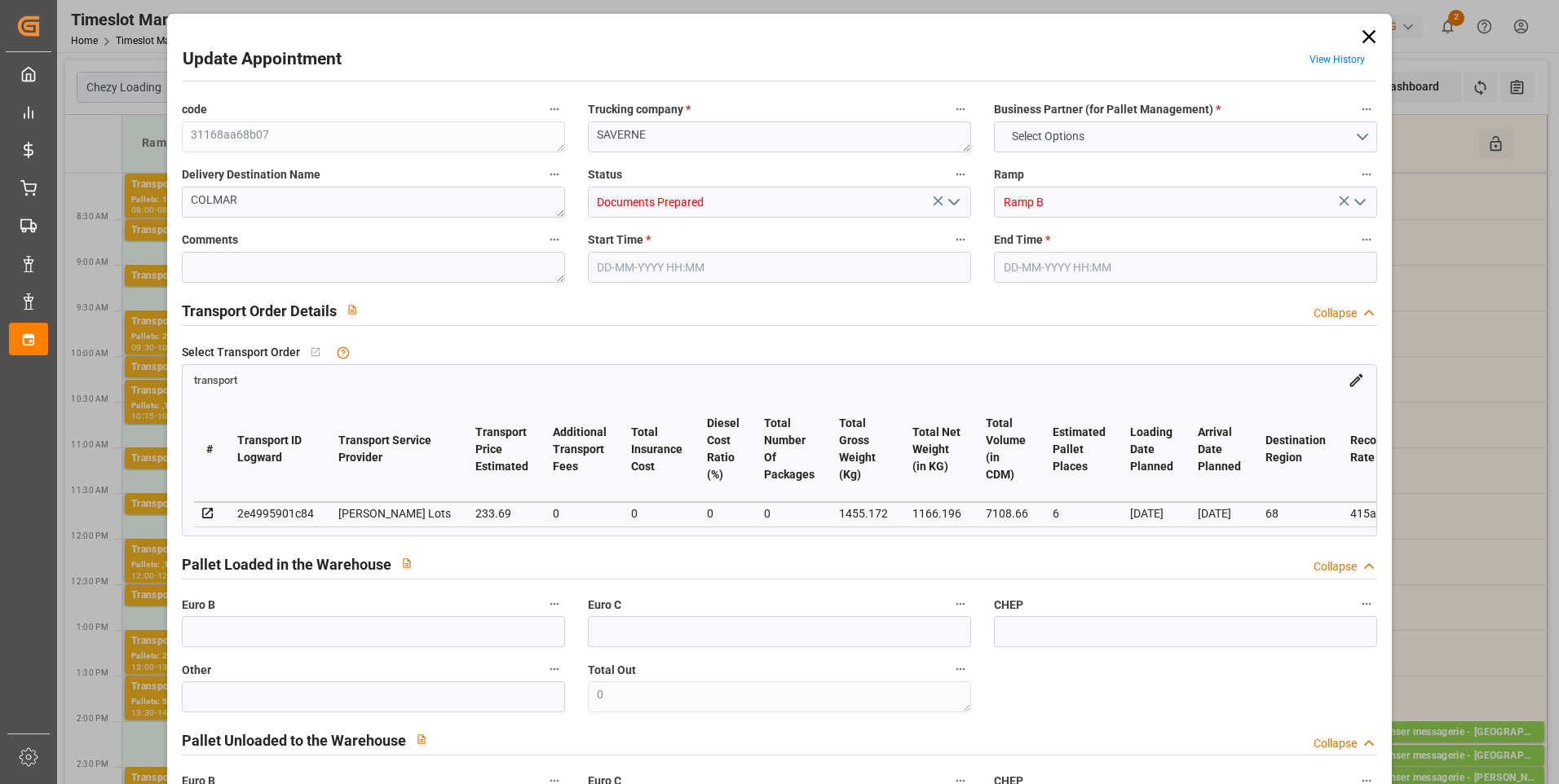
type input "101"
type input "1455.172"
type input "0"
type input "4710.8598"
type input "0"
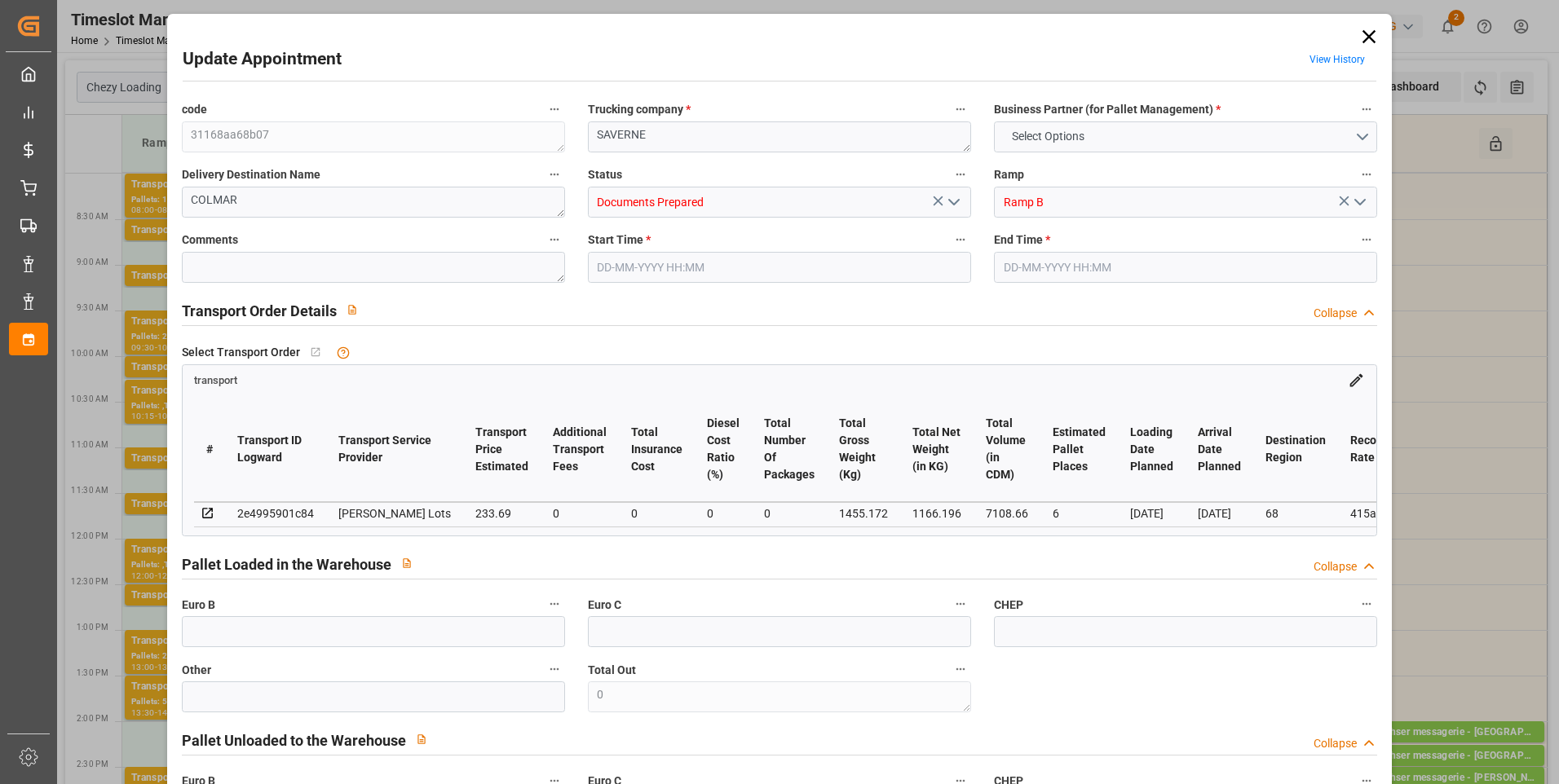
type input "0"
type input "21"
type input "35"
type input "[DATE] 12:30"
type input "[DATE] 12:45"
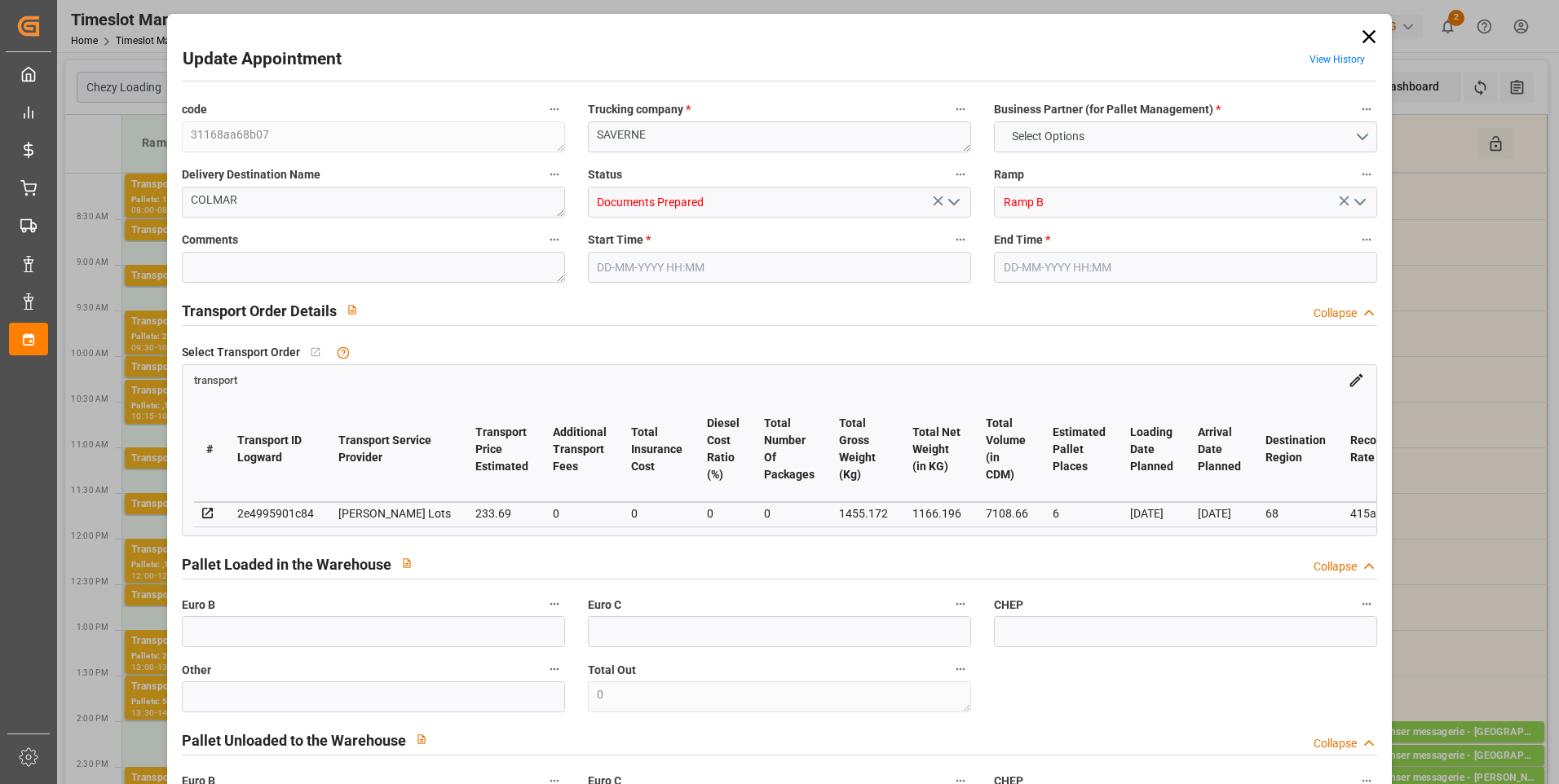
type input "[DATE] 13:25"
type input "[DATE] 12:00"
type input "[DATE]"
click at [949, 205] on polyline "open menu" at bounding box center [954, 202] width 10 height 5
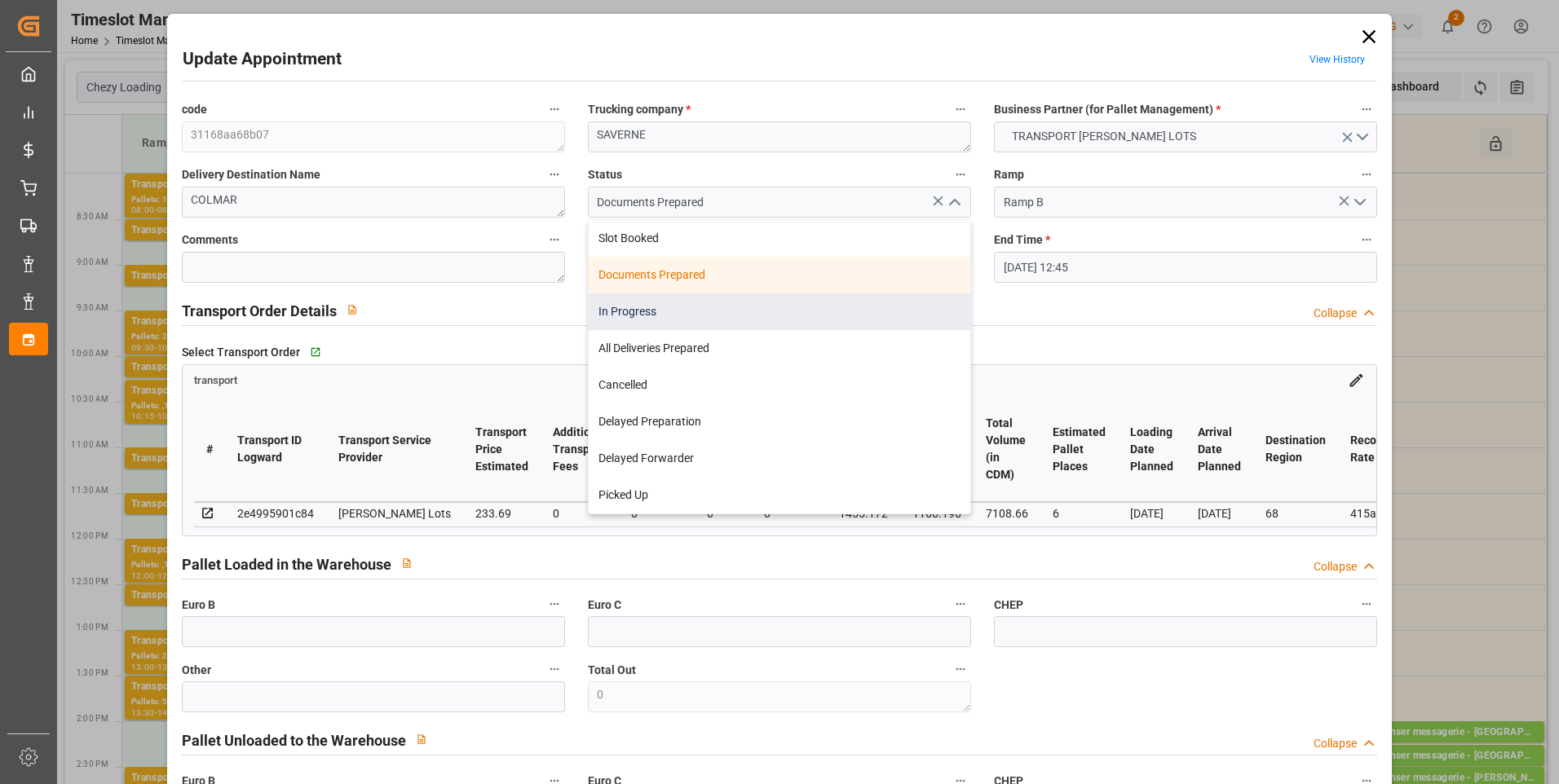
click at [627, 316] on div "In Progress" at bounding box center [780, 311] width 382 height 37
type input "In Progress"
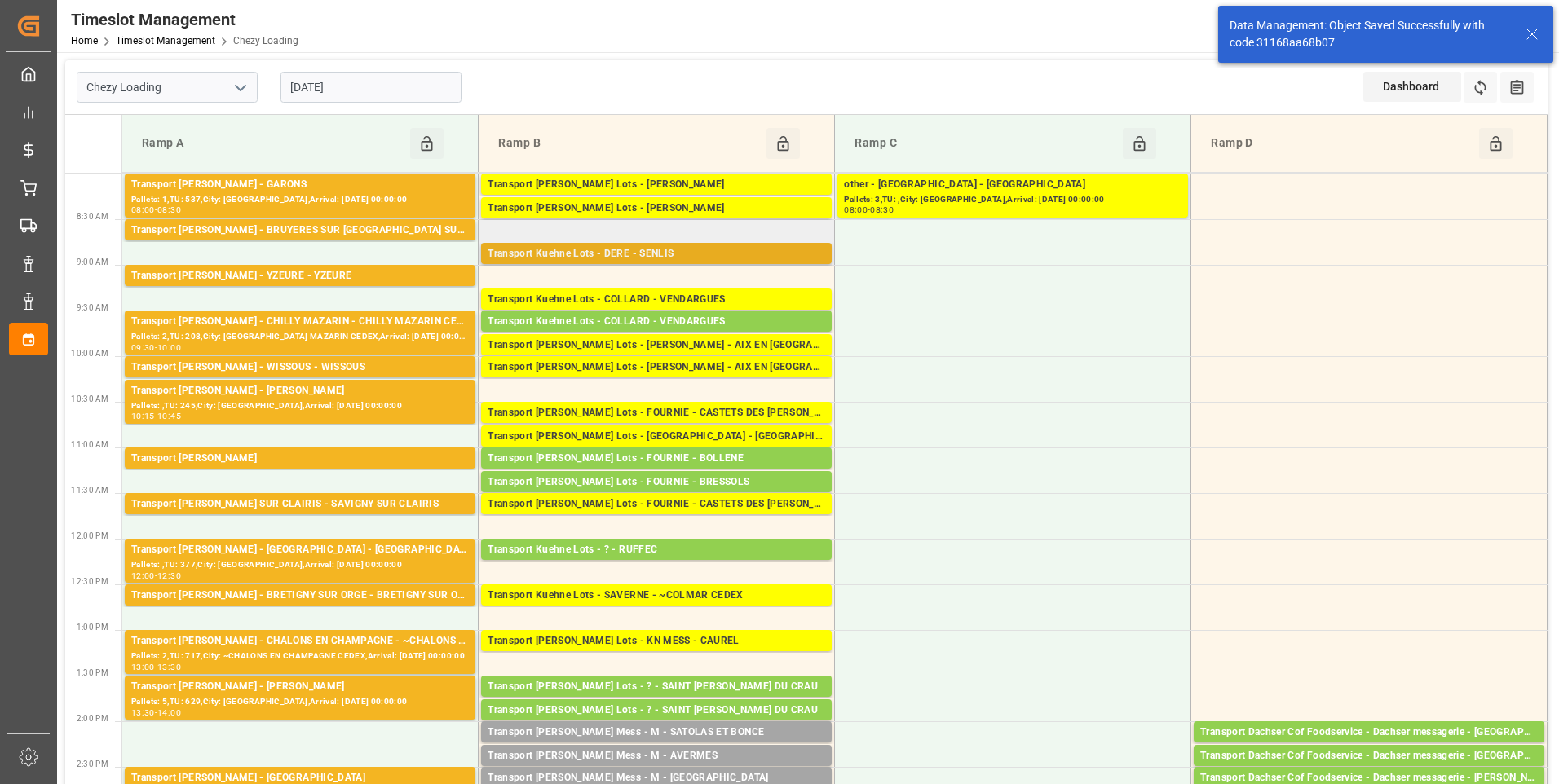
click at [682, 247] on div "Transport Kuehne Lots - DERE - SENLIS" at bounding box center [656, 255] width 338 height 16
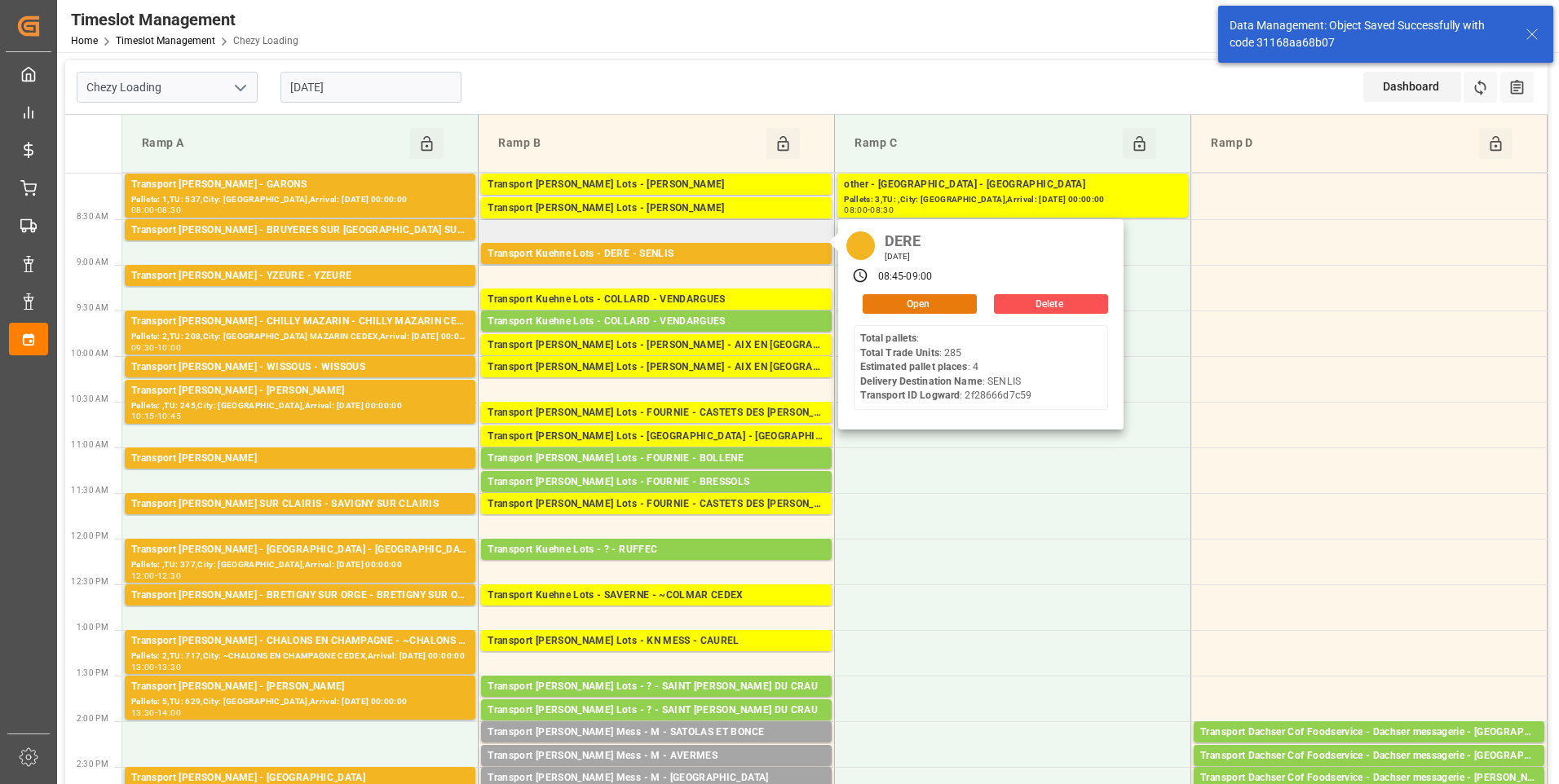
click at [889, 305] on button "Open" at bounding box center [919, 304] width 114 height 20
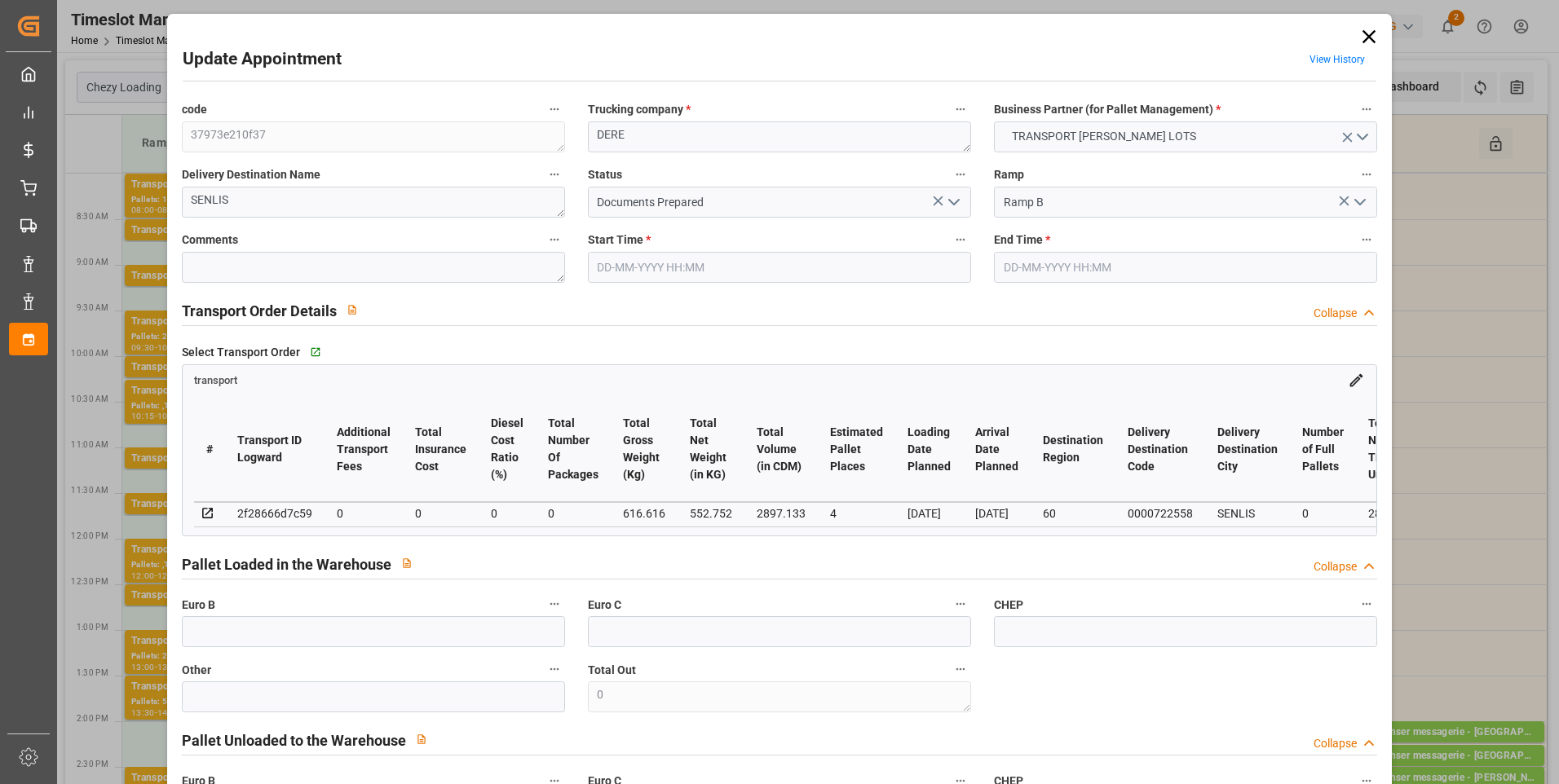
type input "[DATE] 08:45"
type input "[DATE] 09:00"
type input "[DATE] 12:41"
type input "[DATE] 11:48"
type input "[DATE]"
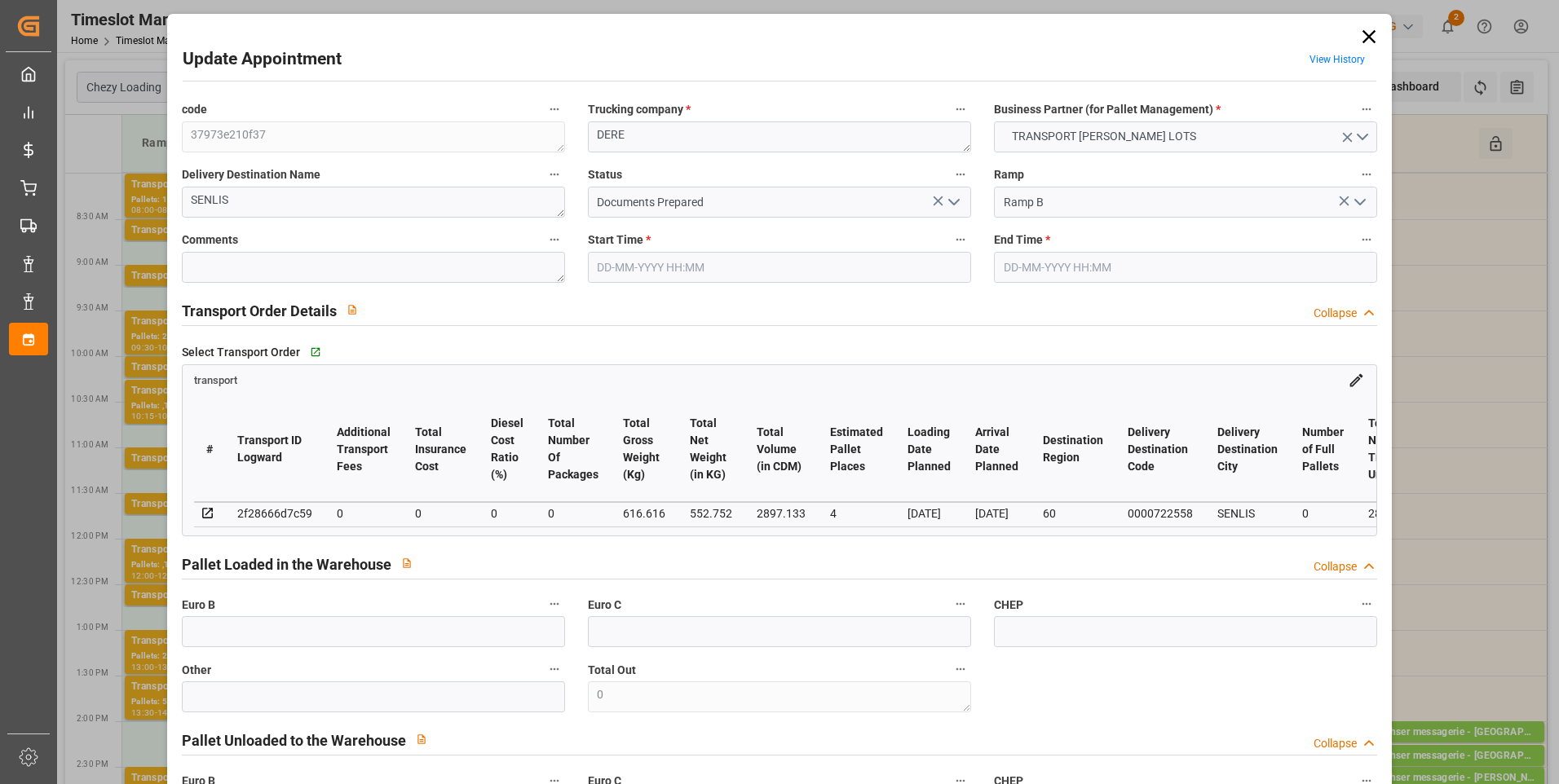
type input "[DATE]"
click at [955, 199] on icon "open menu" at bounding box center [955, 202] width 20 height 20
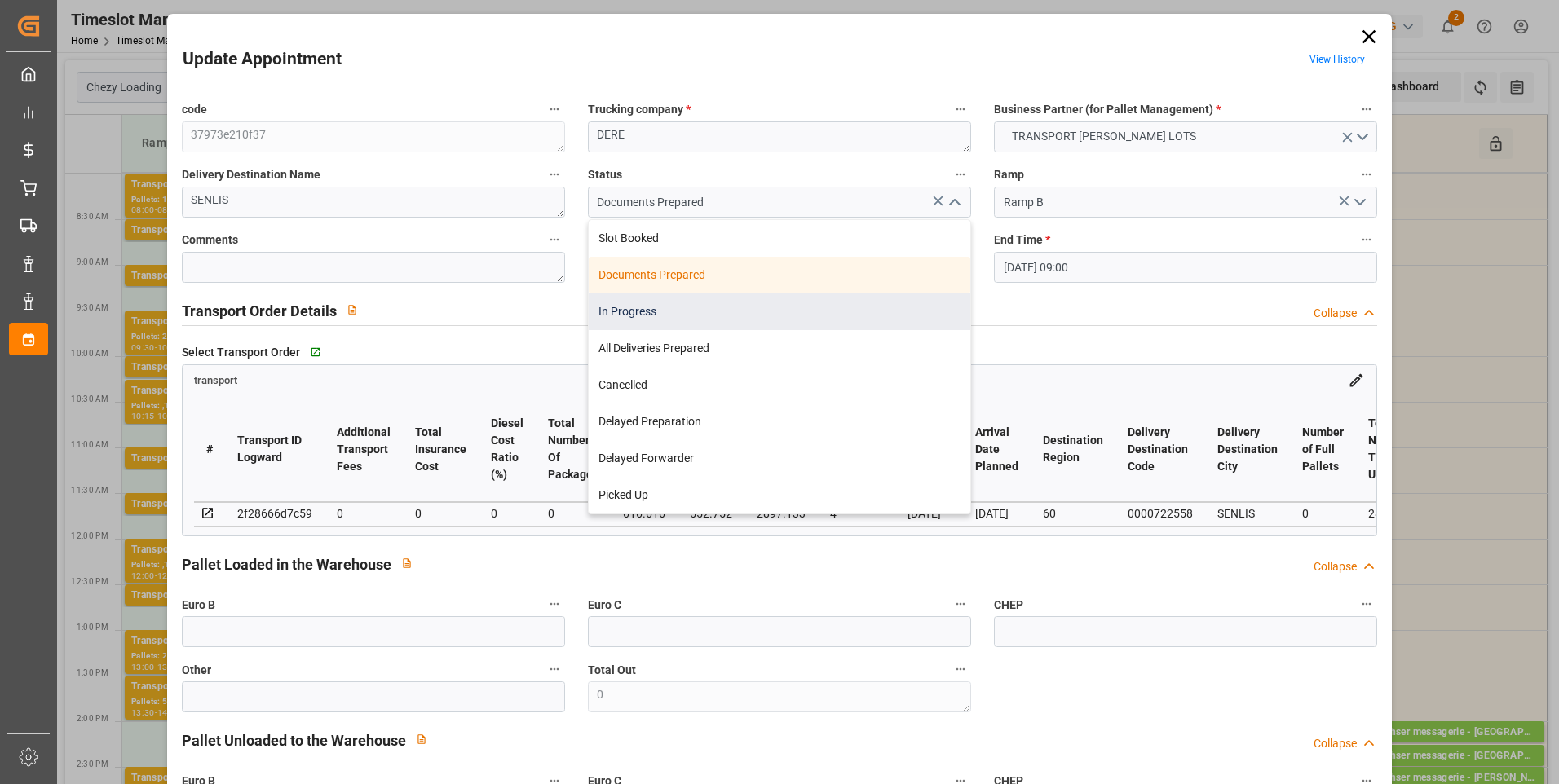
click at [645, 312] on div "In Progress" at bounding box center [780, 311] width 382 height 37
type input "In Progress"
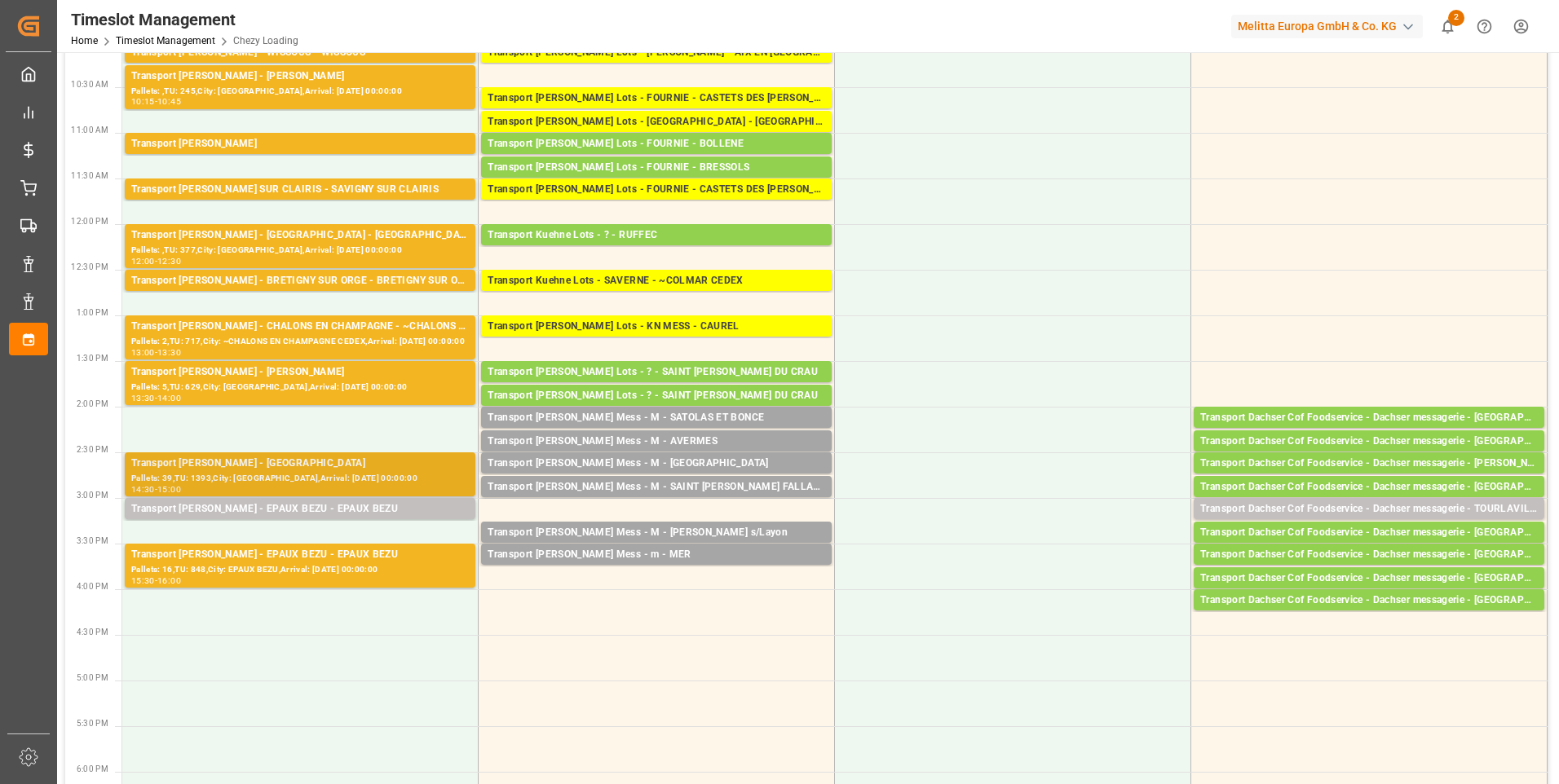
scroll to position [326, 0]
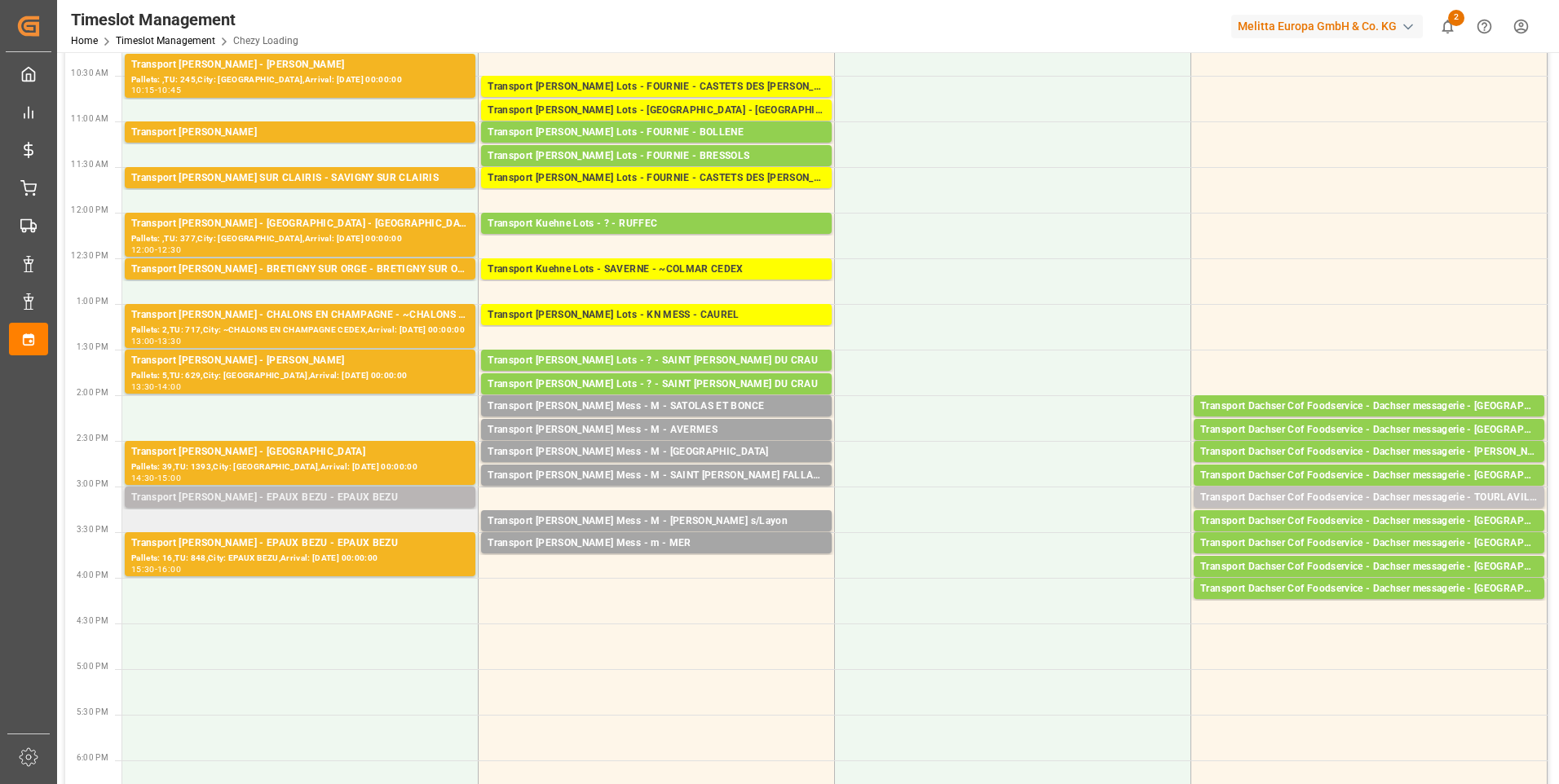
click at [341, 501] on div "Transport [PERSON_NAME] - EPAUX BEZU - EPAUX BEZU" at bounding box center [300, 498] width 338 height 16
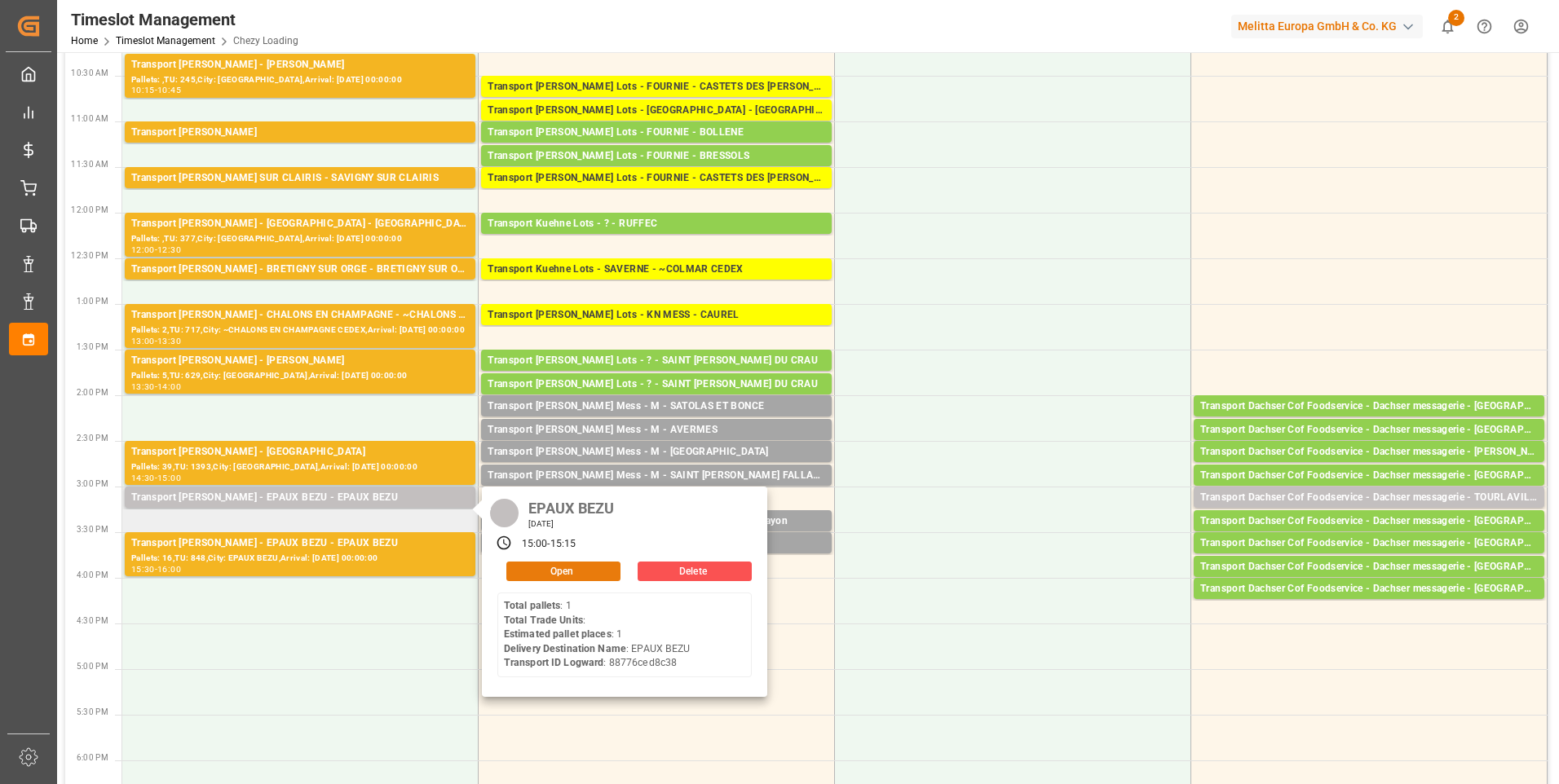
click at [551, 570] on button "Open" at bounding box center [563, 571] width 114 height 20
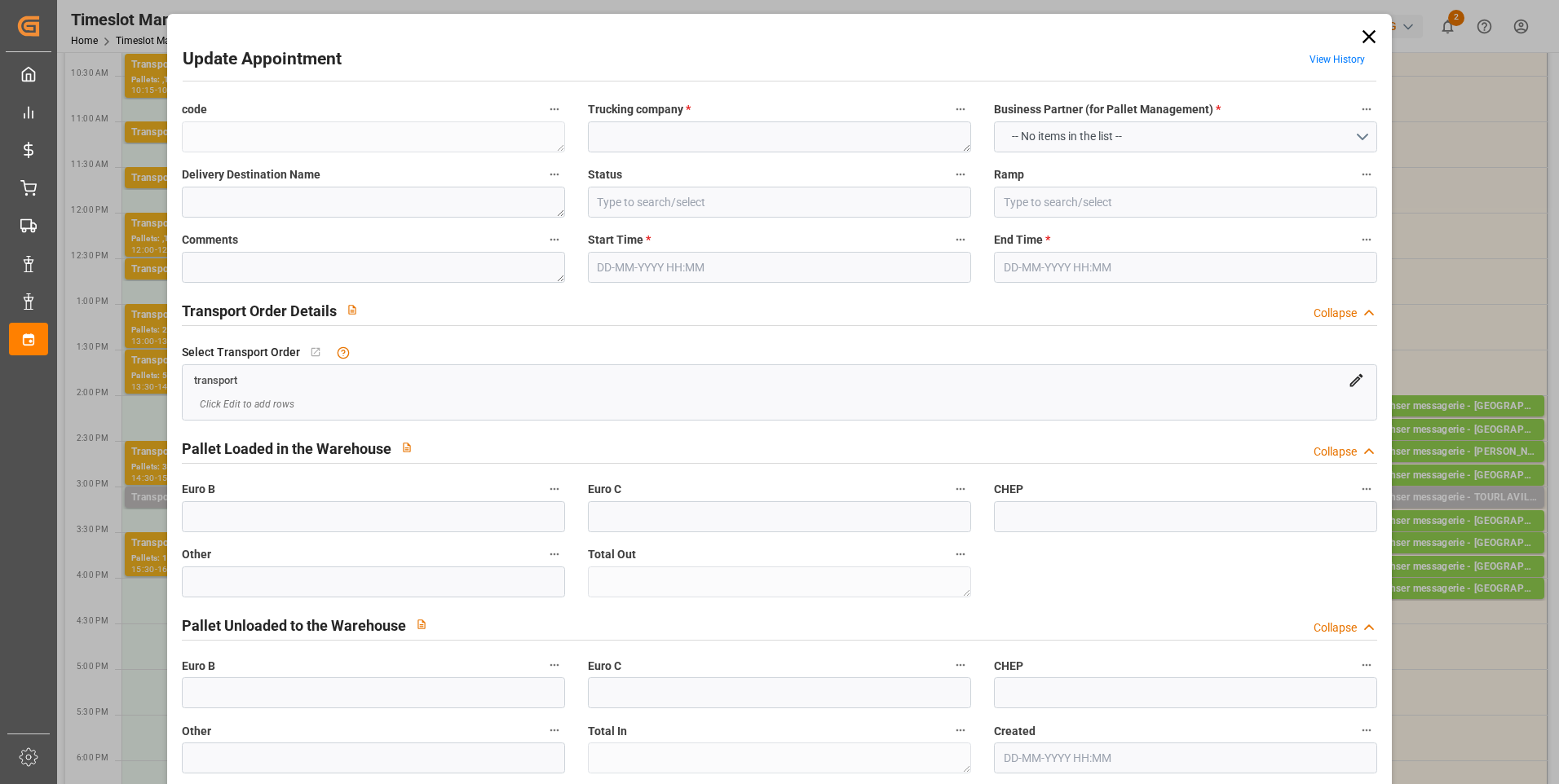
type textarea "9646b50c8a21"
type textarea "EPAUX BEZU"
type input "Ramp A"
type textarea "0"
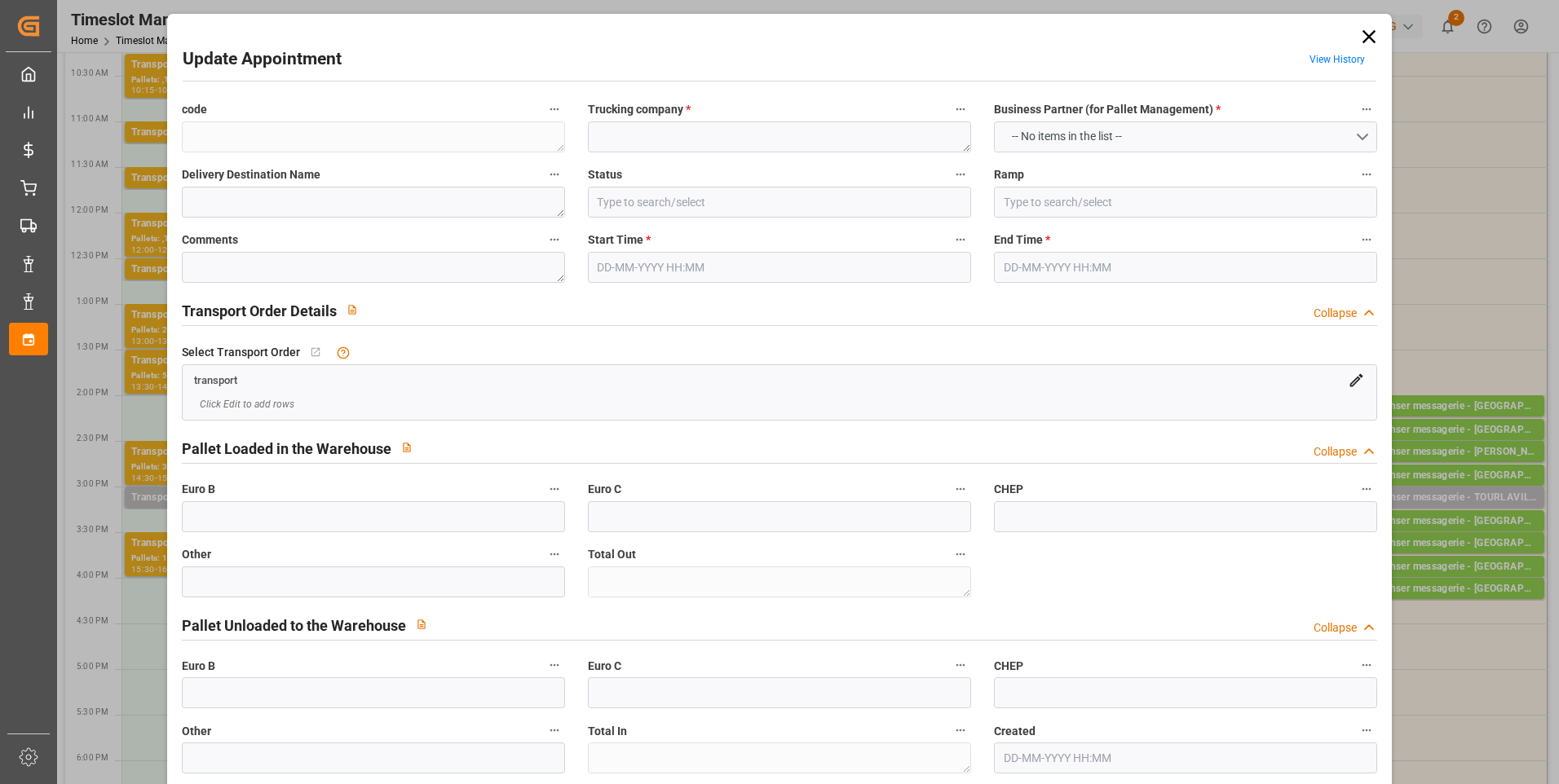
type textarea "0"
type textarea "88776ced8c38"
type textarea "EPAUX BEZU"
type textarea "0000708923"
type textarea "9646b50c8a21"
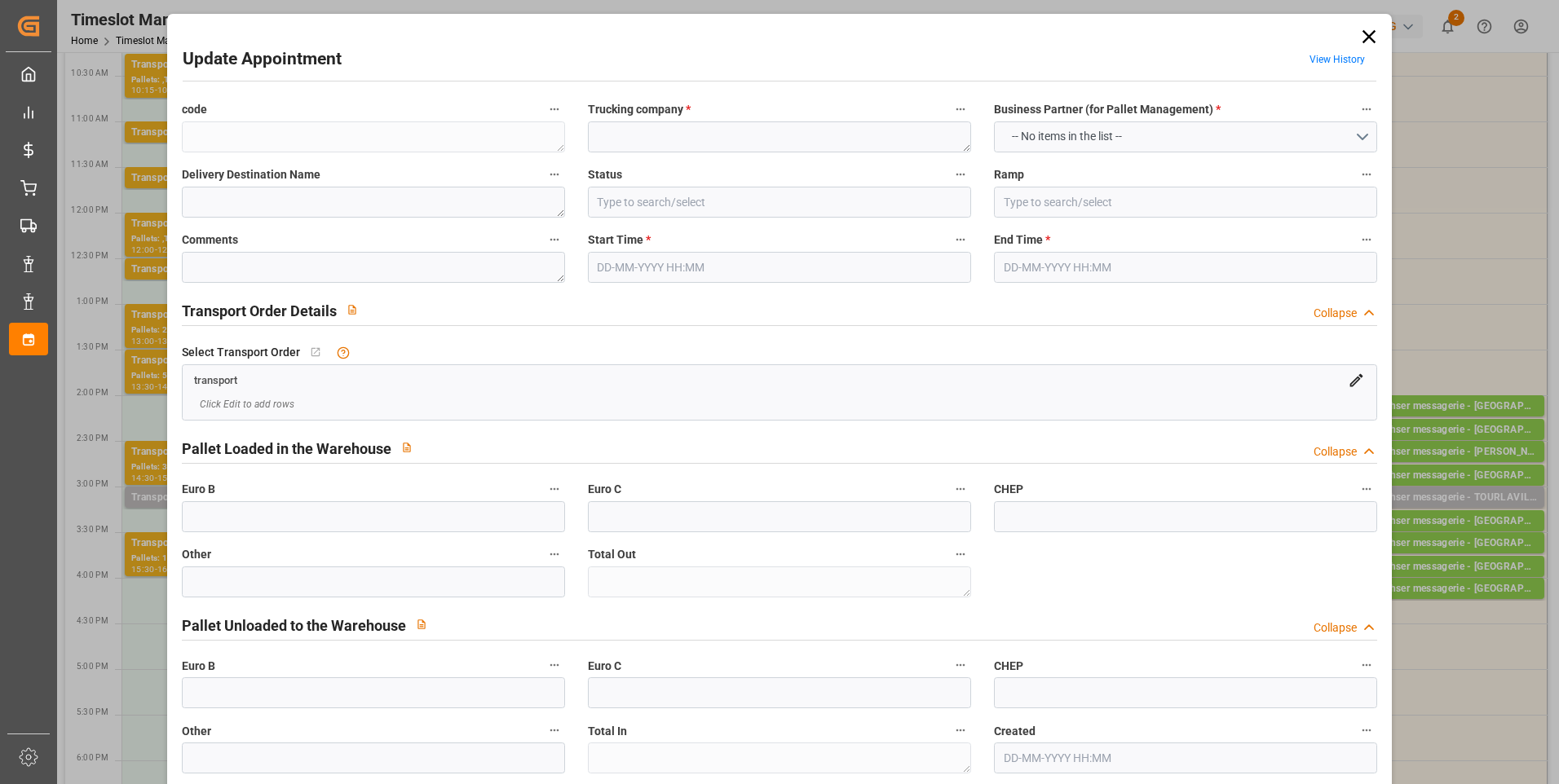
type textarea "FR-02570"
type textarea "FR"
type input "Road"
type input "FR"
type input "02570"
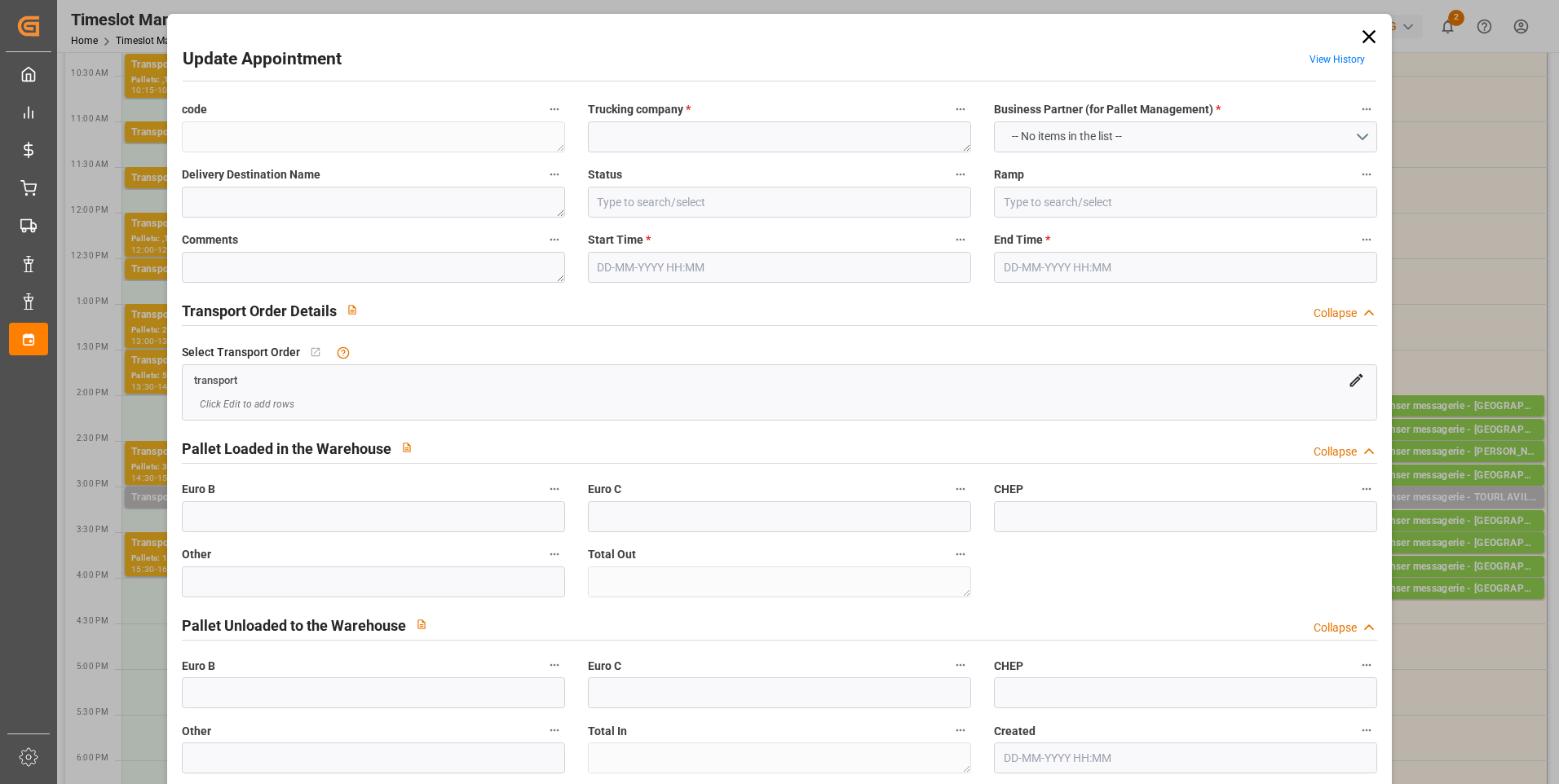
type input "FR"
type input "02400"
type input "Small Shipment"
type input "3.5-7.5 t"
type input "EURO 6"
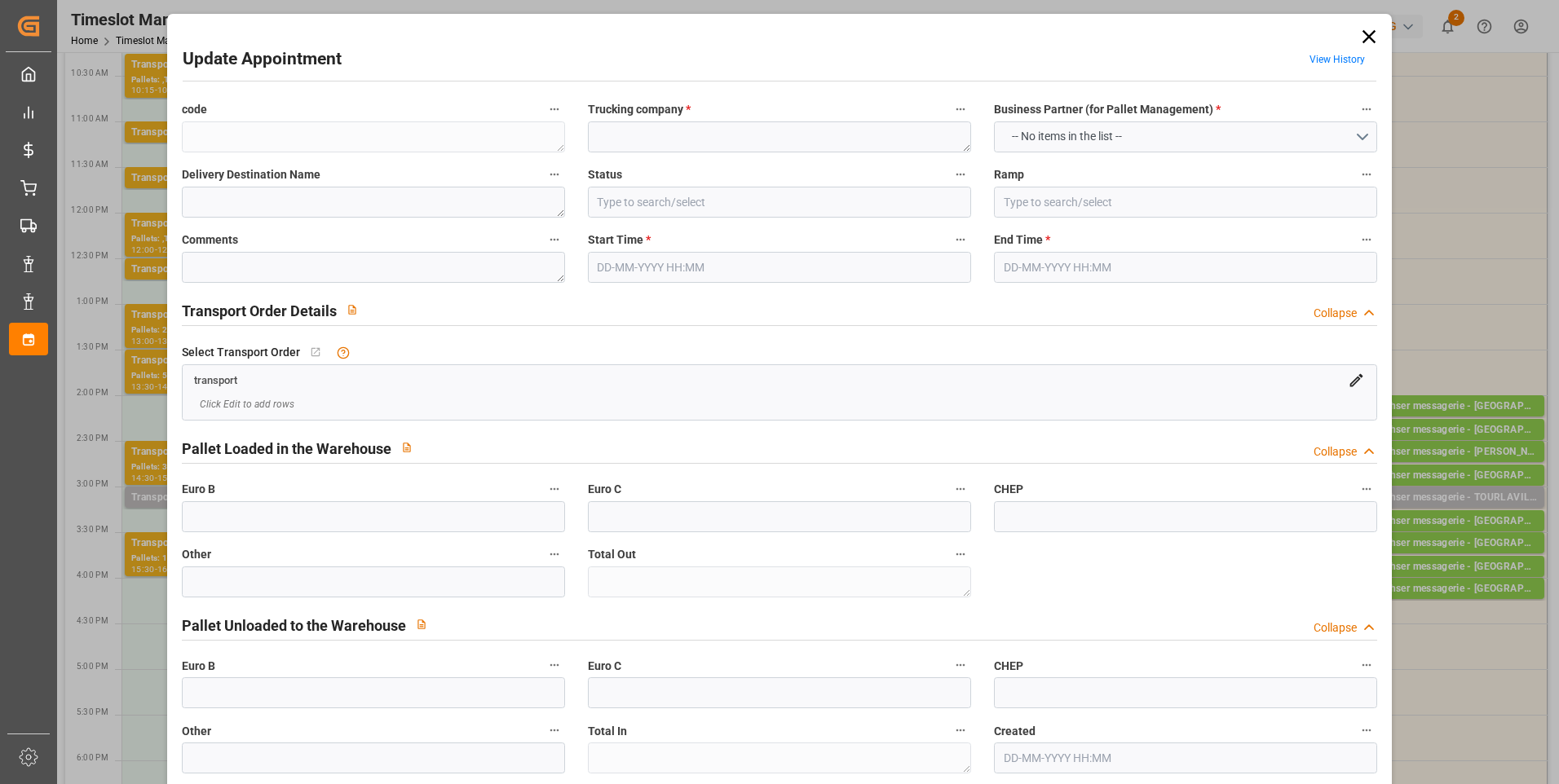
type input "Diesel"
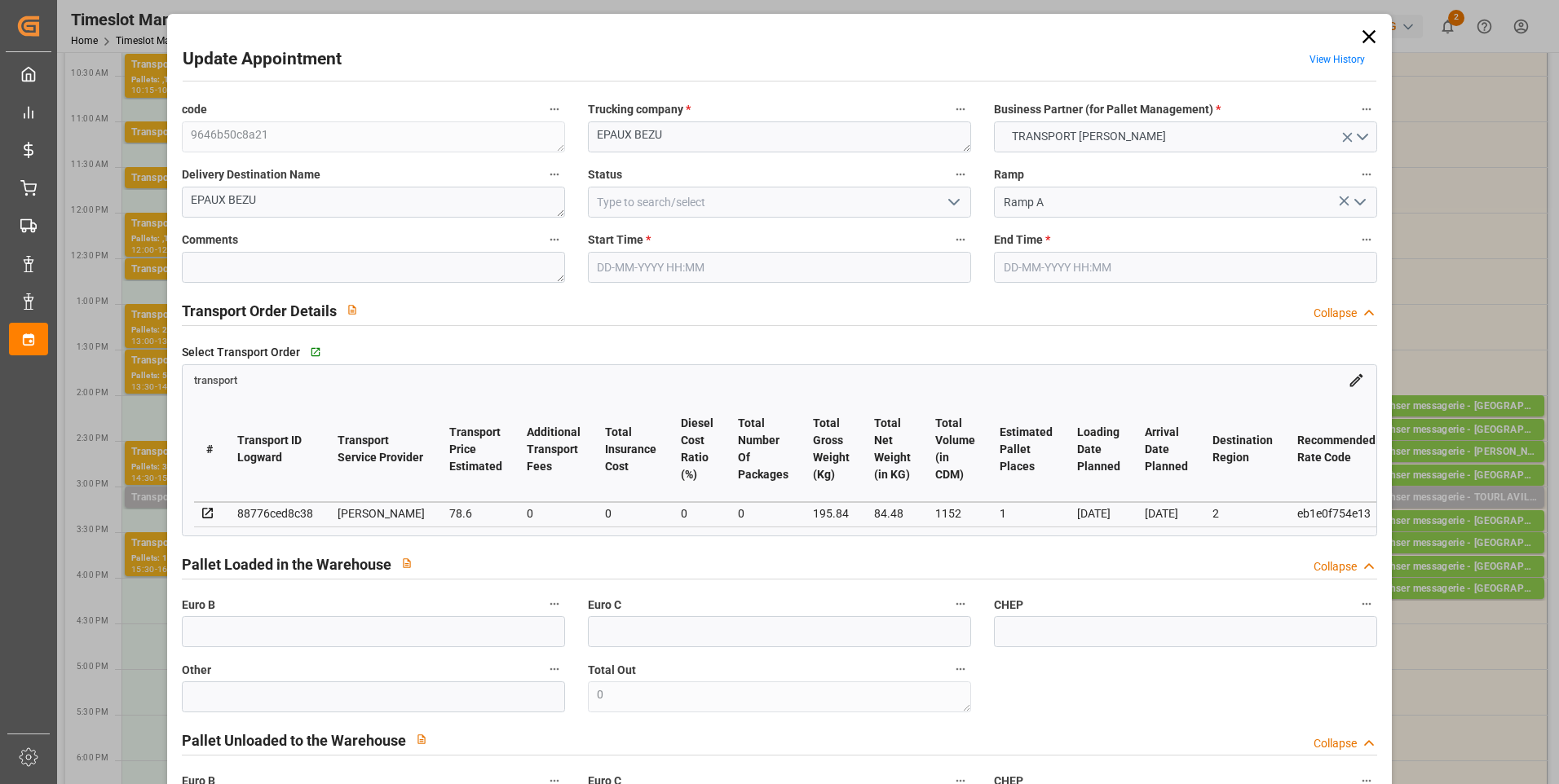
type input "1"
type input "78.6"
type input "0"
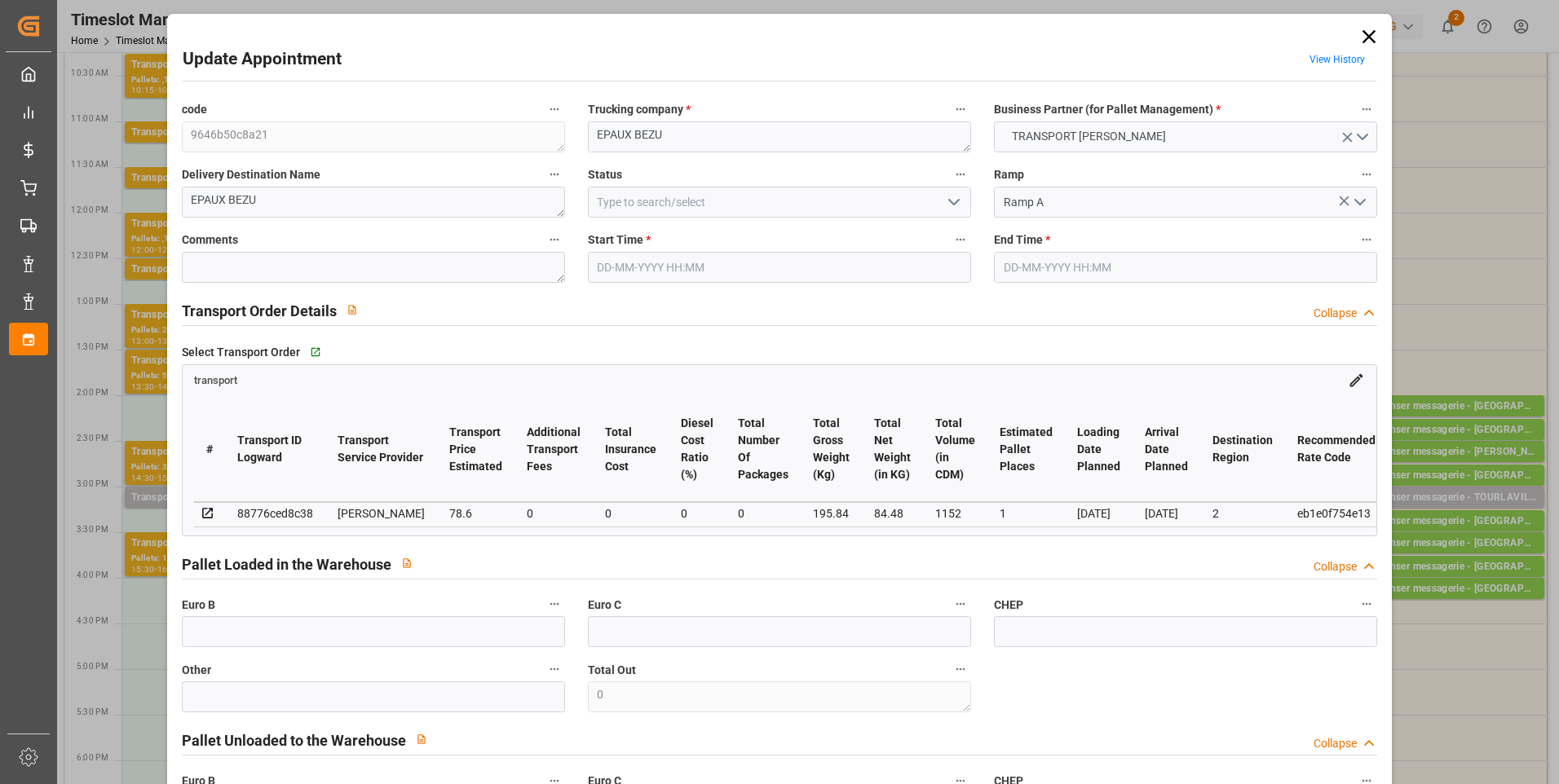
type input "75.4167"
type input "-3.1833"
type input "0"
type input "84.48"
type input "237"
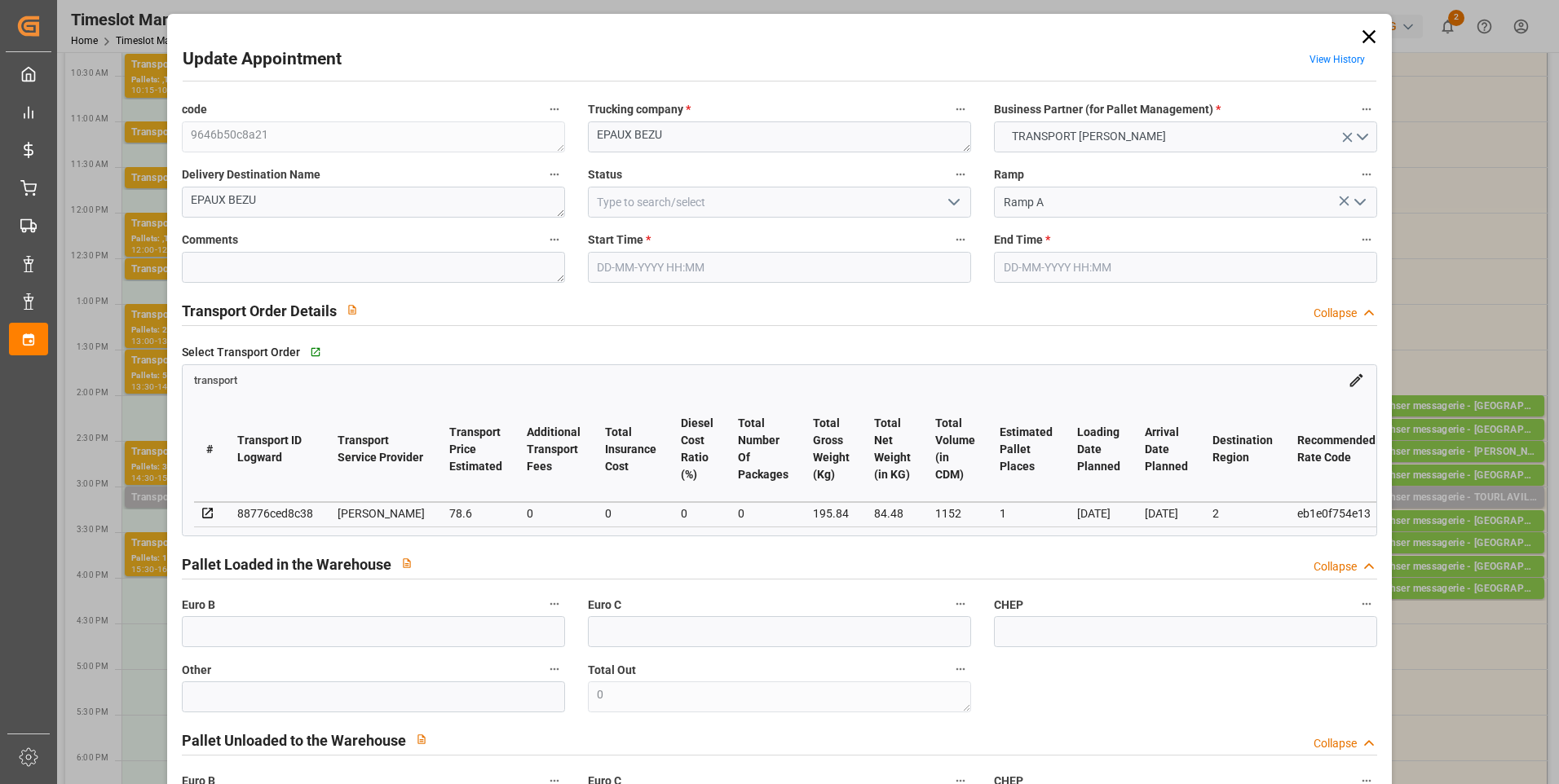
type input "1152"
type input "2"
type input "1"
type input "0"
type input "1"
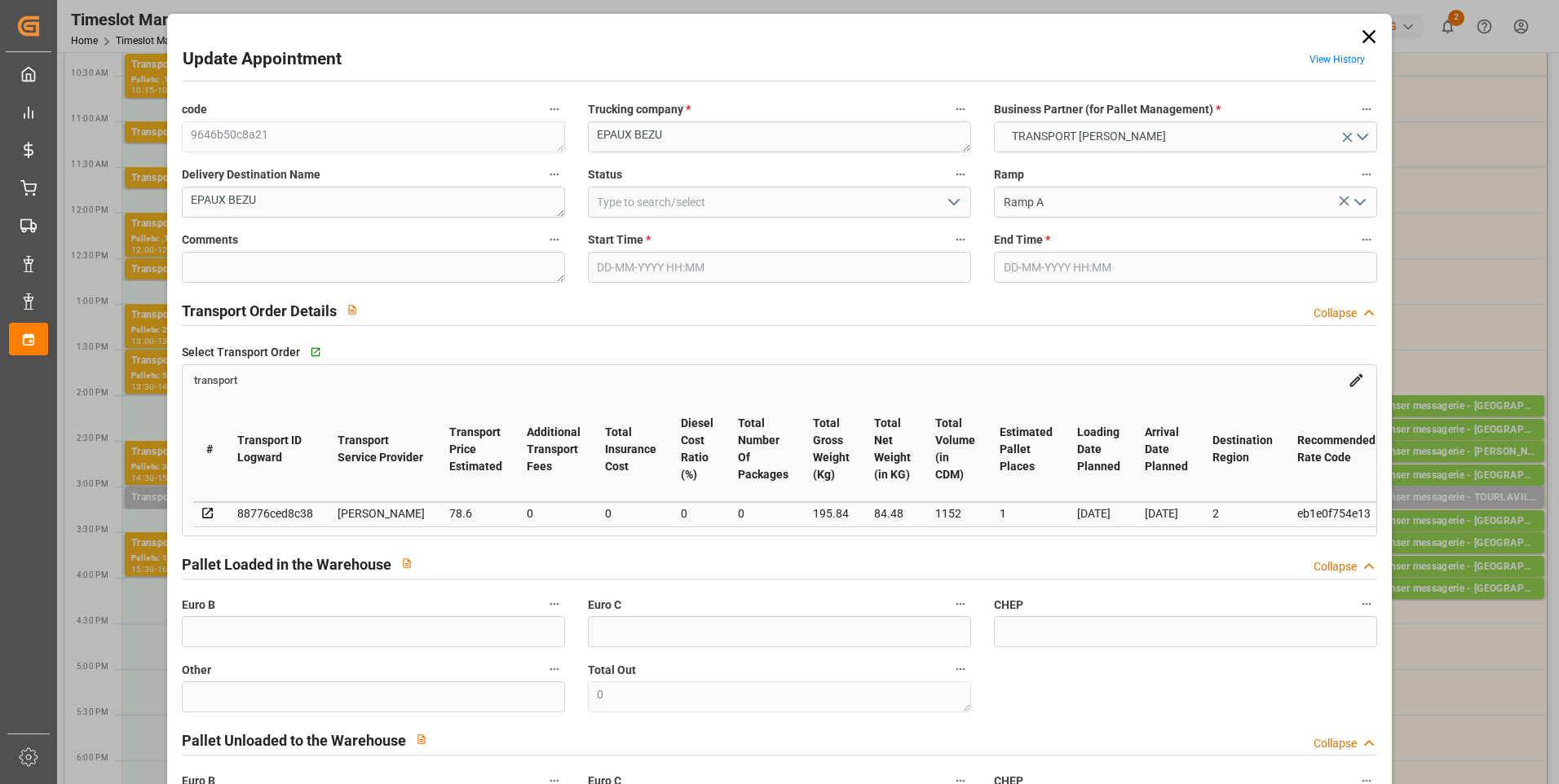
type input "101"
type input "195.84"
type input "0"
type input "4710.8598"
type input "0"
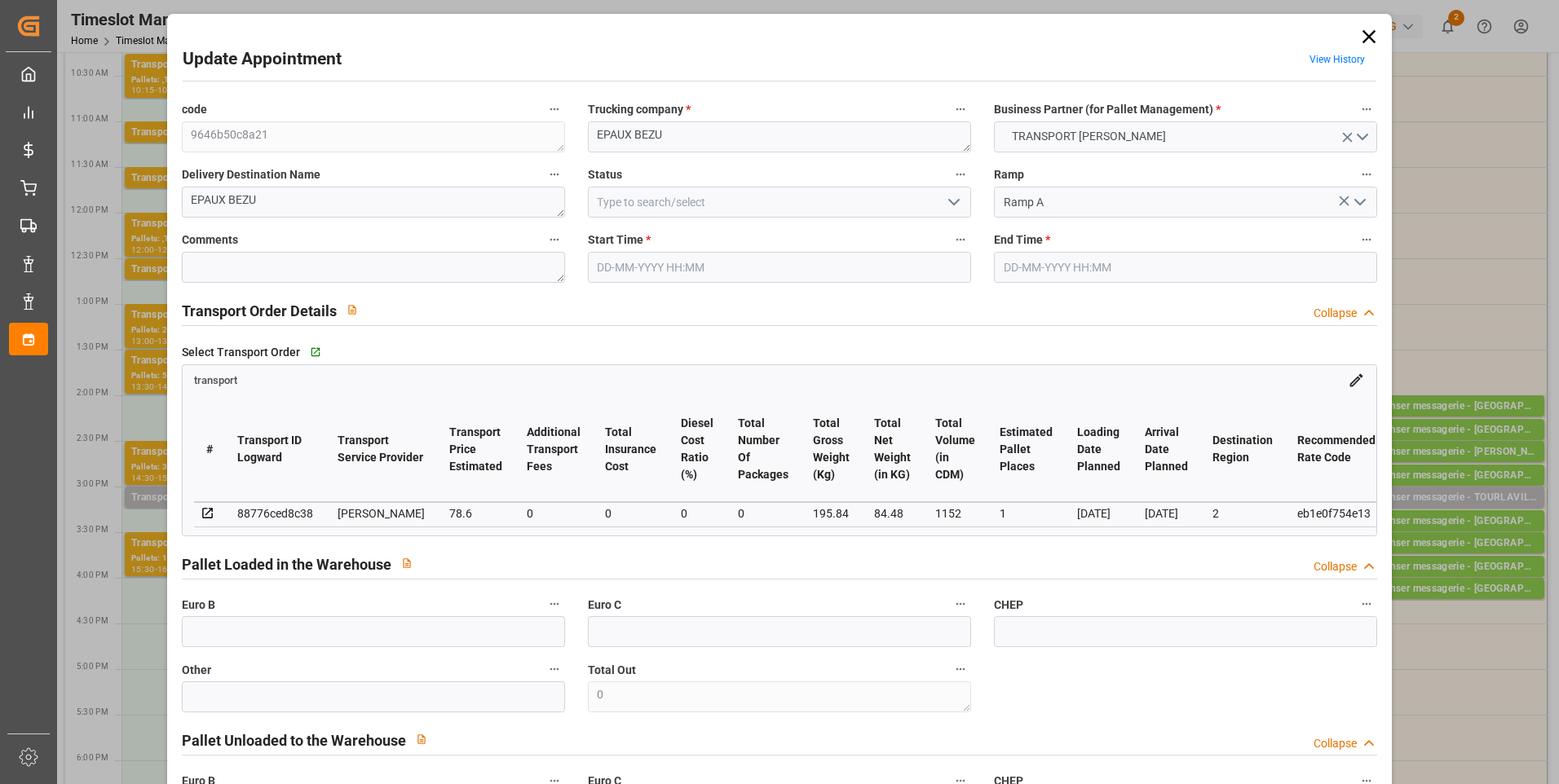
type input "0"
type input "21"
type input "35"
type input "[DATE] 15:00"
type input "[DATE] 15:15"
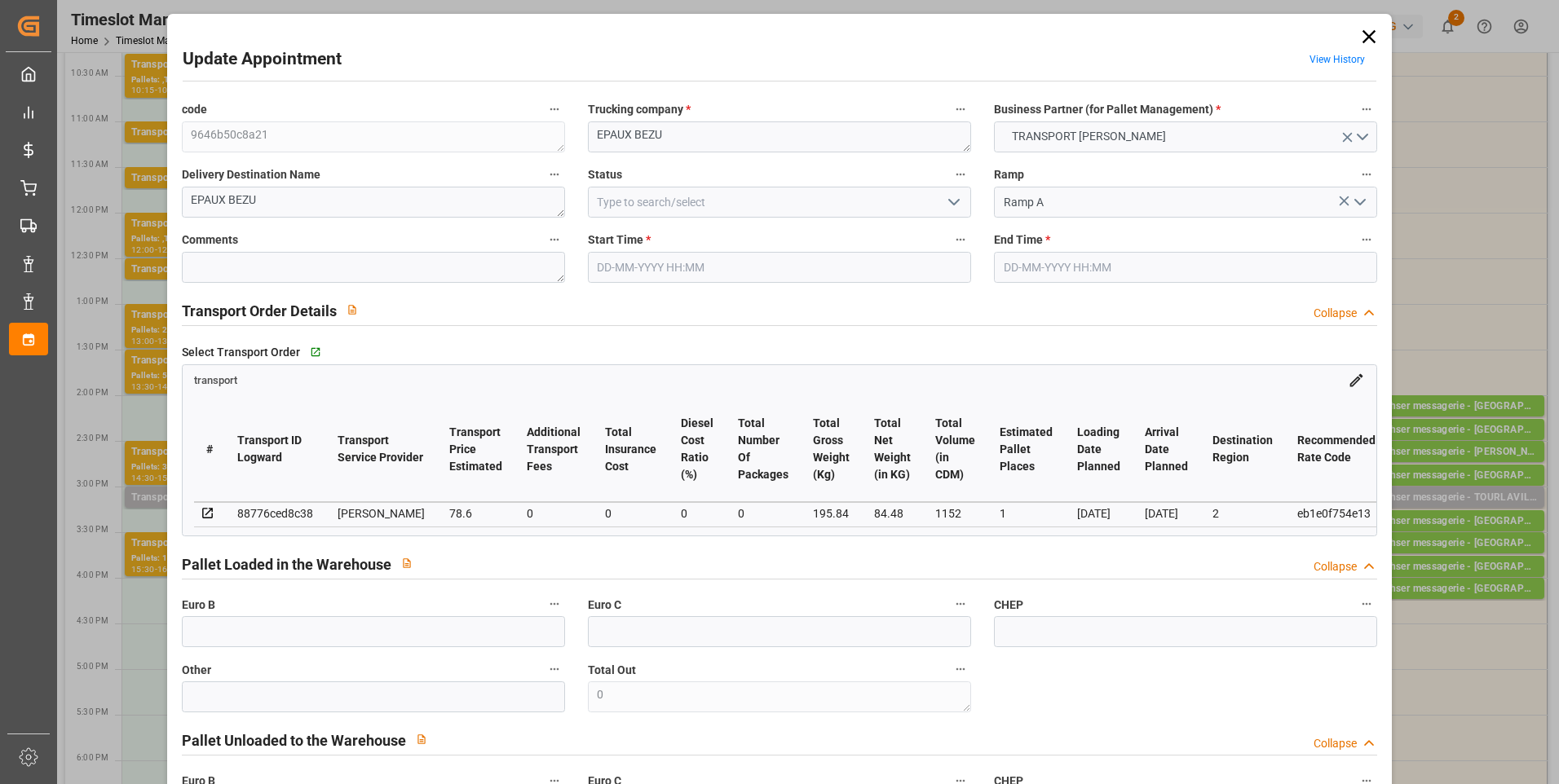
type input "[DATE] 15:31"
type input "[DATE] 11:27"
type input "[DATE]"
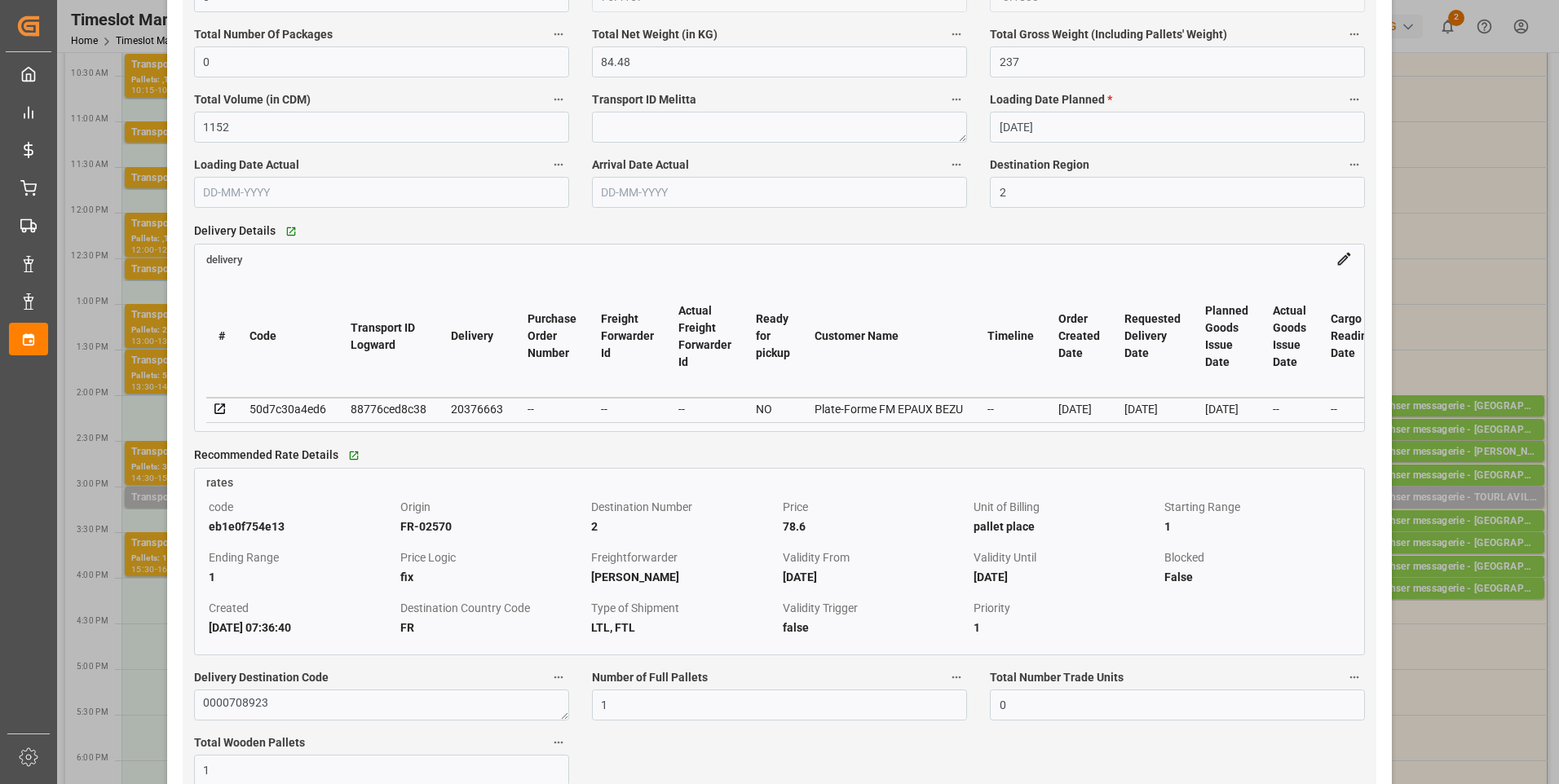
scroll to position [1223, 0]
